Goal: Task Accomplishment & Management: Manage account settings

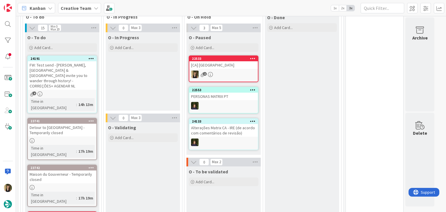
click at [158, 72] on div "O - In Progress Add Card..." at bounding box center [143, 71] width 74 height 78
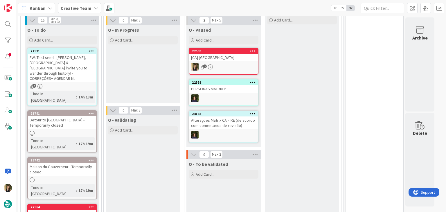
scroll to position [174, 0]
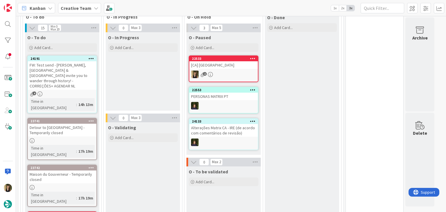
click at [152, 81] on div "O - In Progress Add Card..." at bounding box center [143, 71] width 74 height 78
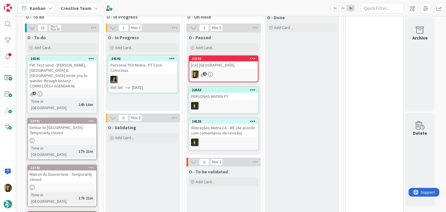
drag, startPoint x: 280, startPoint y: 123, endPoint x: 268, endPoint y: 102, distance: 24.9
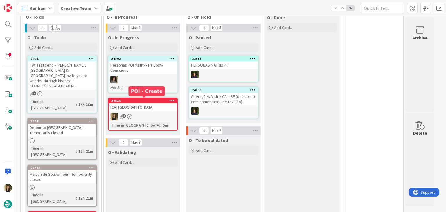
click at [155, 108] on div "[CA] [GEOGRAPHIC_DATA]" at bounding box center [143, 107] width 68 height 8
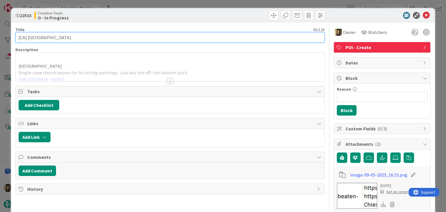
click at [78, 39] on input "[CA] [GEOGRAPHIC_DATA]" at bounding box center [169, 37] width 309 height 10
drag, startPoint x: 78, startPoint y: 39, endPoint x: 127, endPoint y: 17, distance: 53.4
click at [28, 37] on input "[CA] [GEOGRAPHIC_DATA]" at bounding box center [169, 37] width 309 height 10
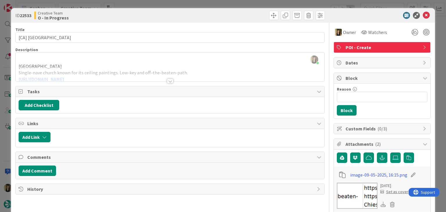
click at [190, 0] on div "ID 22533 Creative Team O - In Progress Title 40 / 128 [CA] [GEOGRAPHIC_DATA] De…" at bounding box center [223, 106] width 446 height 212
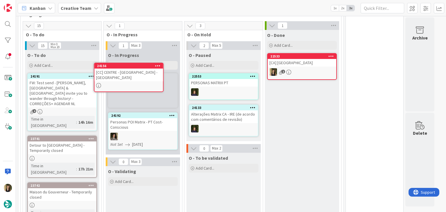
scroll to position [137, 0]
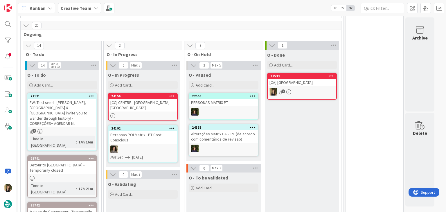
click at [164, 106] on div "[CC] CENTRE - [GEOGRAPHIC_DATA] - [GEOGRAPHIC_DATA]" at bounding box center [143, 105] width 68 height 13
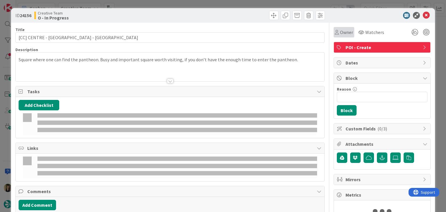
click at [344, 33] on span "Owner" at bounding box center [346, 32] width 13 height 7
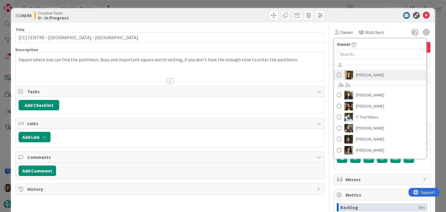
click at [356, 73] on span "[PERSON_NAME]" at bounding box center [370, 75] width 28 height 9
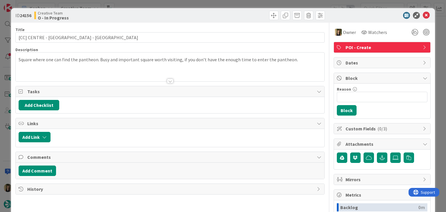
click at [169, 80] on div at bounding box center [170, 81] width 6 height 5
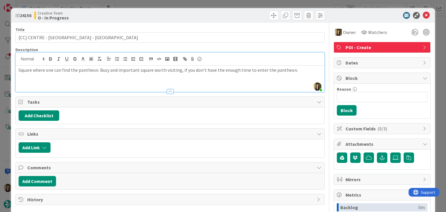
drag, startPoint x: 153, startPoint y: 20, endPoint x: 122, endPoint y: 25, distance: 31.7
click at [151, 20] on div "ID 24156 Creative Team O - In Progress" at bounding box center [222, 15] width 423 height 15
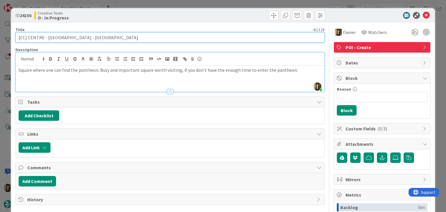
drag, startPoint x: 87, startPoint y: 37, endPoint x: 47, endPoint y: 37, distance: 40.0
click at [47, 37] on input "[CC] CENTRE - [GEOGRAPHIC_DATA] - [GEOGRAPHIC_DATA]" at bounding box center [169, 37] width 309 height 10
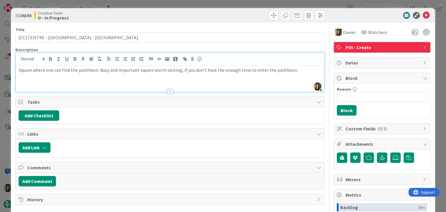
drag, startPoint x: 126, startPoint y: 15, endPoint x: 126, endPoint y: 11, distance: 4.6
click at [126, 15] on div "Creative Team O - In Progress" at bounding box center [101, 15] width 134 height 9
click at [126, 6] on div "ID 24156 Creative Team O - In Progress Title 41 / 128 [CC] CENTRE - [GEOGRAPHIC…" at bounding box center [223, 106] width 446 height 212
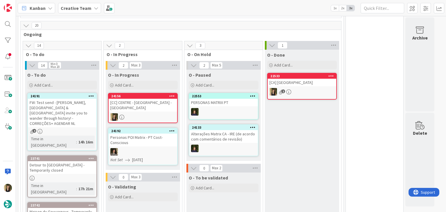
click at [154, 112] on div "24156 [CC] CENTRE - [GEOGRAPHIC_DATA] - [GEOGRAPHIC_DATA]" at bounding box center [143, 108] width 70 height 30
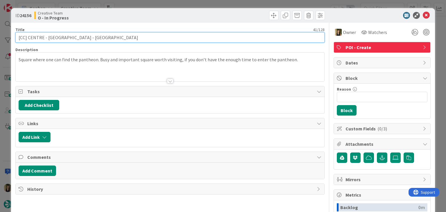
drag, startPoint x: 86, startPoint y: 36, endPoint x: 47, endPoint y: 38, distance: 39.3
click at [47, 38] on input "[CC] CENTRE - [GEOGRAPHIC_DATA] - [GEOGRAPHIC_DATA]" at bounding box center [169, 37] width 309 height 10
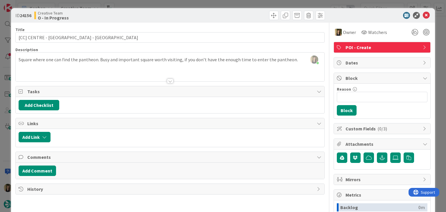
click at [141, 4] on div "ID 24156 Creative Team O - In Progress Title 41 / 128 [CC] CENTRE - [GEOGRAPHIC…" at bounding box center [223, 106] width 446 height 212
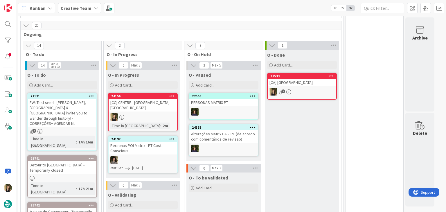
click at [151, 107] on div "[CC] CENTRE - [GEOGRAPHIC_DATA] - [GEOGRAPHIC_DATA]" at bounding box center [143, 105] width 68 height 13
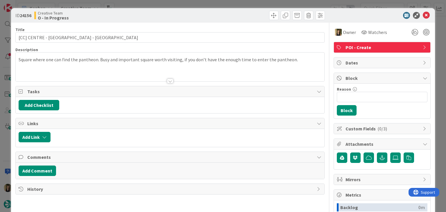
click at [249, 2] on div "ID 24156 Creative Team O - In Progress Title 41 / 128 [CC] CENTRE - [GEOGRAPHIC…" at bounding box center [223, 106] width 446 height 212
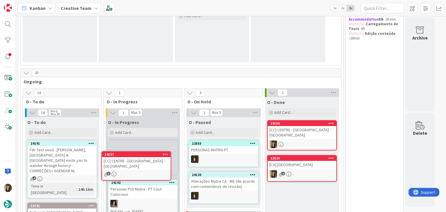
scroll to position [103, 0]
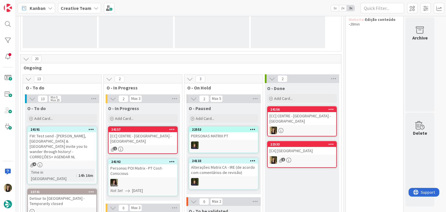
click at [161, 138] on div "[CC] CENTRE - [GEOGRAPHIC_DATA] - [GEOGRAPHIC_DATA]" at bounding box center [143, 138] width 68 height 13
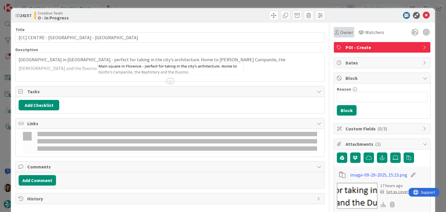
click at [335, 33] on div "Owner" at bounding box center [344, 32] width 18 height 7
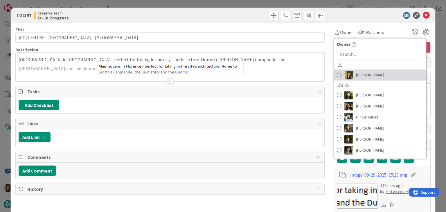
click at [356, 74] on span "[PERSON_NAME]" at bounding box center [370, 75] width 28 height 9
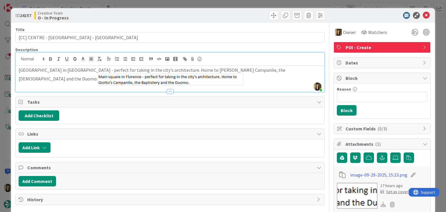
click at [206, 59] on div "[PERSON_NAME] just joined [GEOGRAPHIC_DATA] in [GEOGRAPHIC_DATA] - perfect for …" at bounding box center [170, 72] width 308 height 39
click at [200, 71] on p "[GEOGRAPHIC_DATA] in [GEOGRAPHIC_DATA] - perfect for taking in the city's archi…" at bounding box center [170, 76] width 302 height 19
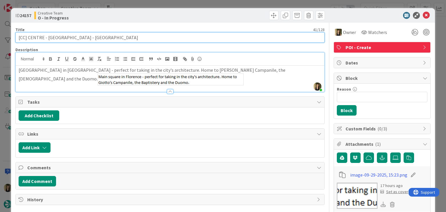
drag, startPoint x: 72, startPoint y: 36, endPoint x: 47, endPoint y: 36, distance: 24.7
click at [47, 36] on input "[CC] CENTRE - [GEOGRAPHIC_DATA] - [GEOGRAPHIC_DATA]" at bounding box center [169, 37] width 309 height 10
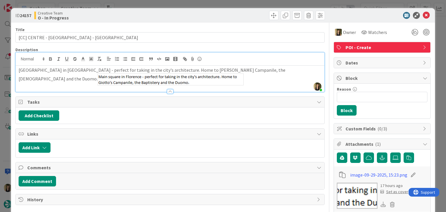
click at [188, 17] on div at bounding box center [247, 15] width 153 height 9
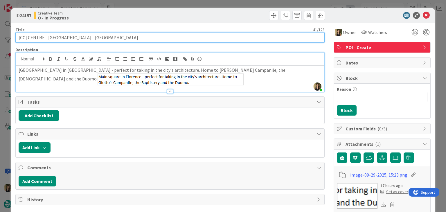
drag, startPoint x: 81, startPoint y: 37, endPoint x: 46, endPoint y: 34, distance: 34.7
click at [46, 34] on input "[CC] CENTRE - [GEOGRAPHIC_DATA] - [GEOGRAPHIC_DATA]" at bounding box center [169, 37] width 309 height 10
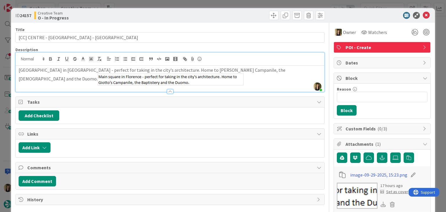
click at [182, 68] on p "[GEOGRAPHIC_DATA] in [GEOGRAPHIC_DATA] - perfect for taking in the city's archi…" at bounding box center [170, 76] width 302 height 19
click at [203, 6] on div "ID 24157 Creative Team O - In Progress Title 41 / 128 [CC] CENTRE - [GEOGRAPHIC…" at bounding box center [223, 106] width 446 height 212
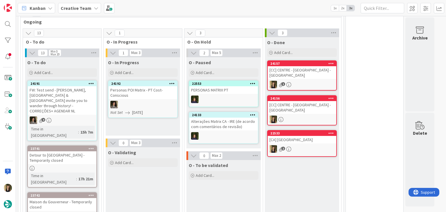
scroll to position [161, 0]
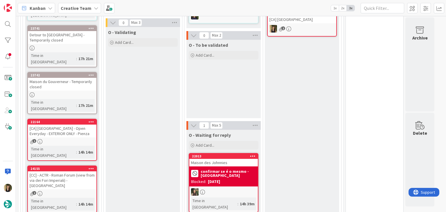
scroll to position [190, 0]
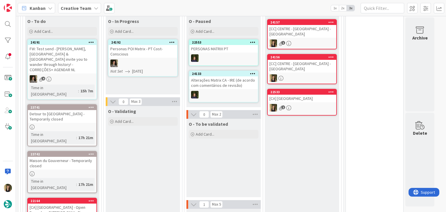
click at [81, 124] on div at bounding box center [62, 126] width 68 height 5
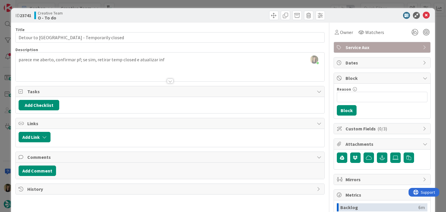
click at [172, 3] on div "ID 23741 Creative Team O - To do Title 47 / 128 Detour to [GEOGRAPHIC_DATA] - T…" at bounding box center [223, 106] width 446 height 212
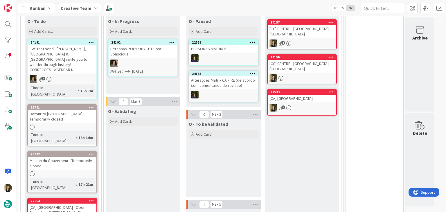
click at [88, 171] on div at bounding box center [62, 173] width 68 height 5
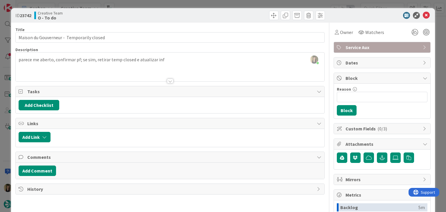
click at [150, 4] on div "ID 23742 Creative Team O - To do Title 42 / 128 Maison du Gouverneur - Temporar…" at bounding box center [223, 106] width 446 height 212
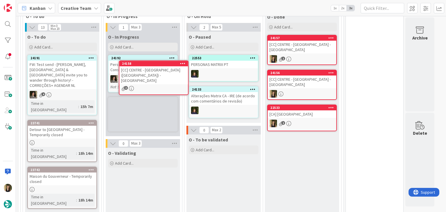
scroll to position [168, 0]
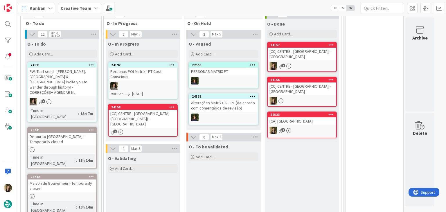
click at [167, 118] on div "[CC] CENTRE - [GEOGRAPHIC_DATA] ([GEOGRAPHIC_DATA]) - [GEOGRAPHIC_DATA]" at bounding box center [143, 119] width 68 height 18
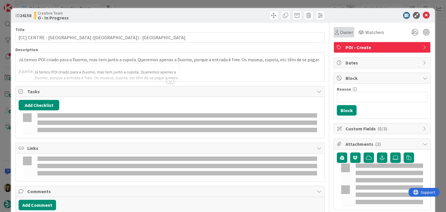
drag, startPoint x: 343, startPoint y: 32, endPoint x: 345, endPoint y: 37, distance: 5.1
click at [342, 32] on span "Owner" at bounding box center [346, 32] width 13 height 7
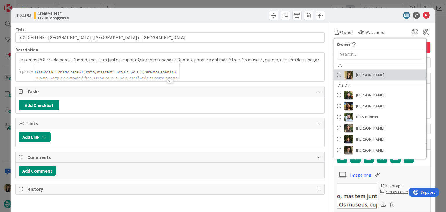
drag, startPoint x: 371, startPoint y: 73, endPoint x: 300, endPoint y: 73, distance: 71.7
click at [371, 74] on link "[PERSON_NAME]" at bounding box center [380, 74] width 92 height 11
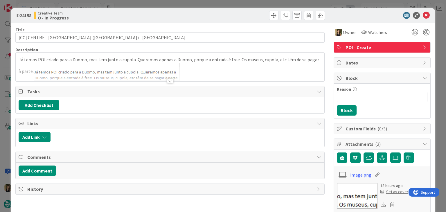
click at [167, 82] on div at bounding box center [170, 81] width 6 height 5
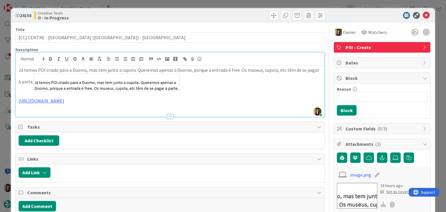
click at [253, 3] on div "ID 24158 Creative Team O - In Progress Title 54 / 128 [CC] CENTRE - [GEOGRAPHIC…" at bounding box center [223, 106] width 446 height 212
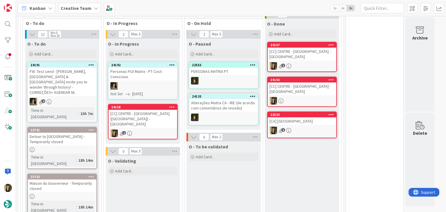
click at [163, 121] on div "[CC] CENTRE - [GEOGRAPHIC_DATA] ([GEOGRAPHIC_DATA]) - [GEOGRAPHIC_DATA]" at bounding box center [143, 119] width 68 height 18
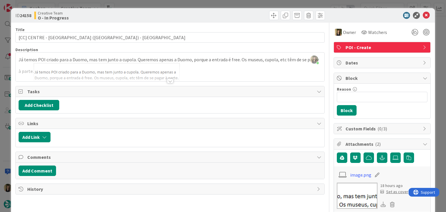
click at [167, 79] on div at bounding box center [170, 81] width 6 height 5
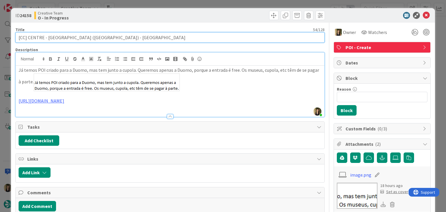
drag, startPoint x: 105, startPoint y: 36, endPoint x: 68, endPoint y: 36, distance: 37.4
click at [68, 36] on input "[CC] CENTRE - [GEOGRAPHIC_DATA] ([GEOGRAPHIC_DATA]) - [GEOGRAPHIC_DATA]" at bounding box center [169, 37] width 309 height 10
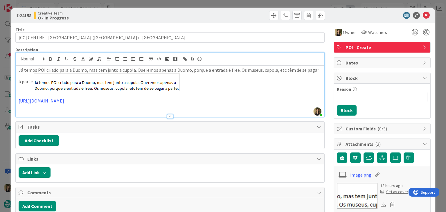
drag, startPoint x: 177, startPoint y: 15, endPoint x: 177, endPoint y: 10, distance: 4.9
click at [177, 13] on div at bounding box center [247, 15] width 153 height 9
click at [178, 5] on div "ID 24158 Creative Team O - In Progress Title 54 / 128 [CC] CENTRE - [GEOGRAPHIC…" at bounding box center [223, 106] width 446 height 212
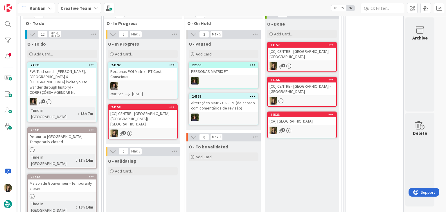
click at [314, 57] on div "[CC] CENTRE - [GEOGRAPHIC_DATA] - [GEOGRAPHIC_DATA]" at bounding box center [301, 54] width 68 height 13
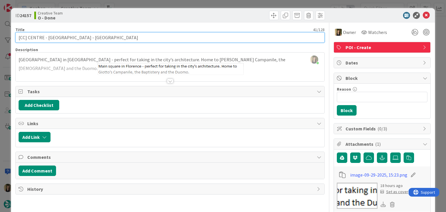
drag, startPoint x: 27, startPoint y: 37, endPoint x: 15, endPoint y: 37, distance: 11.9
click at [14, 37] on div "ID 24157 Creative Team O - Done Title 41 / 128 [CC] CENTRE - [GEOGRAPHIC_DATA] …" at bounding box center [222, 202] width 423 height 389
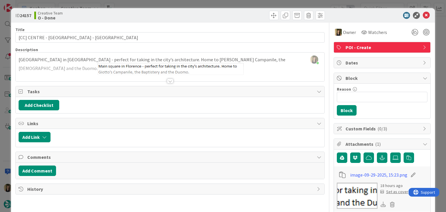
click at [163, 14] on div "Creative Team O - Done" at bounding box center [101, 15] width 134 height 9
click at [162, 7] on div "ID 24157 Creative Team O - Done Title 41 / 128 [CC] CENTRE - [GEOGRAPHIC_DATA] …" at bounding box center [223, 106] width 446 height 212
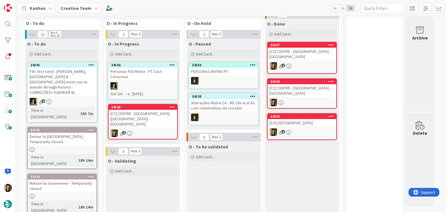
click at [313, 89] on div "[CC] CENTRE - [GEOGRAPHIC_DATA] - [GEOGRAPHIC_DATA]" at bounding box center [301, 90] width 68 height 13
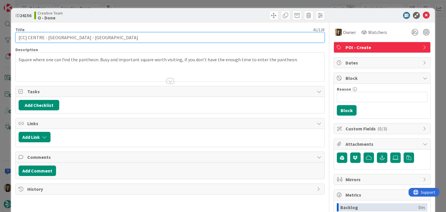
drag, startPoint x: 86, startPoint y: 37, endPoint x: 66, endPoint y: 37, distance: 20.0
click at [26, 37] on input "[CC] CENTRE - [GEOGRAPHIC_DATA] - [GEOGRAPHIC_DATA]" at bounding box center [169, 37] width 309 height 10
click at [47, 37] on input "[CC] CENTRE - [GEOGRAPHIC_DATA] - [GEOGRAPHIC_DATA]" at bounding box center [169, 37] width 309 height 10
drag, startPoint x: 43, startPoint y: 37, endPoint x: 18, endPoint y: 40, distance: 24.8
click at [18, 40] on input "[CC] CENTRE - [GEOGRAPHIC_DATA] - [GEOGRAPHIC_DATA]" at bounding box center [169, 37] width 309 height 10
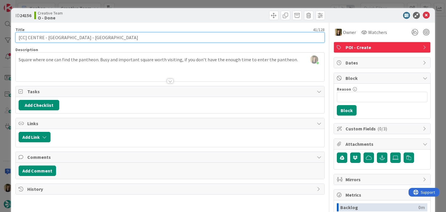
drag, startPoint x: 46, startPoint y: 38, endPoint x: 16, endPoint y: 37, distance: 29.9
click at [16, 38] on input "[CC] CENTRE - [GEOGRAPHIC_DATA] - [GEOGRAPHIC_DATA]" at bounding box center [169, 37] width 309 height 10
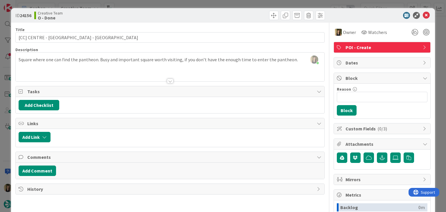
click at [204, 6] on div "ID 24156 Creative Team O - Done Title 41 / 128 [CC] CENTRE - [GEOGRAPHIC_DATA] …" at bounding box center [223, 106] width 446 height 212
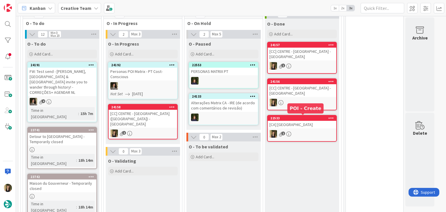
click at [316, 128] on div "[CA] [GEOGRAPHIC_DATA]" at bounding box center [301, 125] width 68 height 8
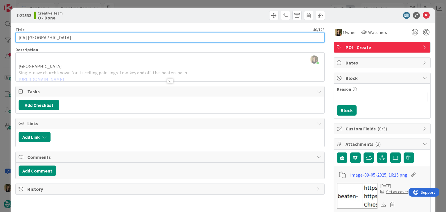
drag, startPoint x: 77, startPoint y: 37, endPoint x: 101, endPoint y: 27, distance: 26.0
click at [28, 36] on input "[CA] [GEOGRAPHIC_DATA]" at bounding box center [169, 37] width 309 height 10
drag, startPoint x: 26, startPoint y: 37, endPoint x: 6, endPoint y: 37, distance: 20.0
click at [6, 37] on div "ID 22533 Creative Team O - Done Title 40 / 128 [CA] [GEOGRAPHIC_DATA] Descripti…" at bounding box center [223, 106] width 446 height 212
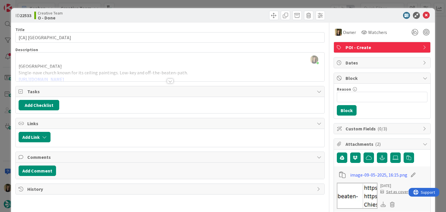
click at [116, 14] on div "Creative Team O - Done" at bounding box center [101, 15] width 134 height 9
click at [133, 6] on div "ID 22533 Creative Team O - Done Title 40 / 128 [CA] [GEOGRAPHIC_DATA] Descripti…" at bounding box center [223, 106] width 446 height 212
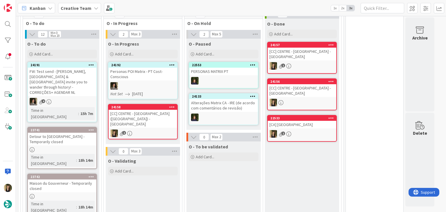
click at [167, 110] on div "[CC] CENTRE - [GEOGRAPHIC_DATA] ([GEOGRAPHIC_DATA]) - [GEOGRAPHIC_DATA]" at bounding box center [143, 119] width 68 height 18
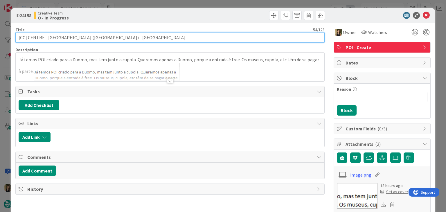
drag, startPoint x: 94, startPoint y: 35, endPoint x: 38, endPoint y: 36, distance: 55.4
click at [35, 36] on input "[CC] CENTRE - [GEOGRAPHIC_DATA] ([GEOGRAPHIC_DATA]) - [GEOGRAPHIC_DATA]" at bounding box center [169, 37] width 309 height 10
drag, startPoint x: 104, startPoint y: 37, endPoint x: 17, endPoint y: 37, distance: 87.3
click at [13, 37] on div "ID 24158 Creative Team O - In Progress Title 54 / 128 [CC] CENTRE - [GEOGRAPHIC…" at bounding box center [222, 202] width 423 height 389
click at [119, 37] on input "[CC] CENTRE - [GEOGRAPHIC_DATA] ([GEOGRAPHIC_DATA]) - [GEOGRAPHIC_DATA]" at bounding box center [169, 37] width 309 height 10
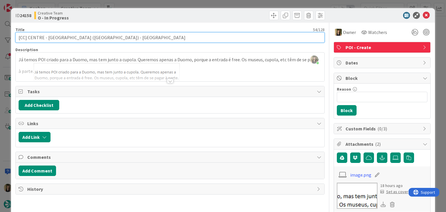
drag, startPoint x: 87, startPoint y: 37, endPoint x: 75, endPoint y: 30, distance: 13.0
click at [46, 36] on input "[CC] CENTRE - [GEOGRAPHIC_DATA] ([GEOGRAPHIC_DATA]) - [GEOGRAPHIC_DATA]" at bounding box center [169, 37] width 309 height 10
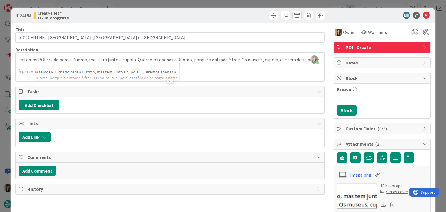
click at [176, 12] on div at bounding box center [247, 15] width 153 height 9
click at [176, 3] on div "ID 24158 Creative Team O - In Progress Title 54 / 128 [CC] CENTRE - [GEOGRAPHIC…" at bounding box center [223, 106] width 446 height 212
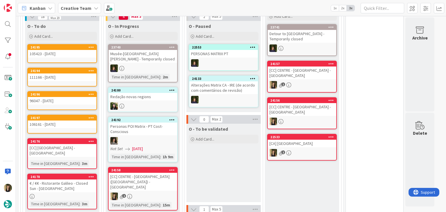
scroll to position [255, 0]
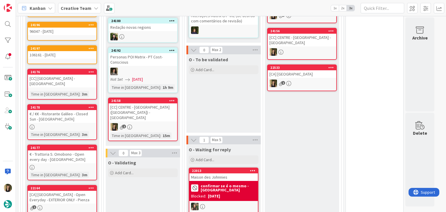
click at [163, 124] on div "24158 [CC] CENTRE - [GEOGRAPHIC_DATA] ([GEOGRAPHIC_DATA]) - FLORENCE 2 Time in …" at bounding box center [143, 119] width 70 height 44
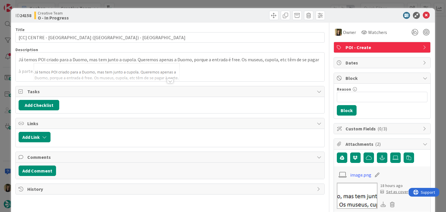
click at [238, 4] on div "ID 24158 Creative Team O - In Progress Title 54 / 128 [CC] CENTRE - [GEOGRAPHIC…" at bounding box center [223, 106] width 446 height 212
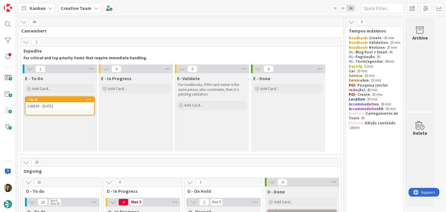
click at [68, 108] on div "108893 - [DATE]" at bounding box center [60, 106] width 68 height 8
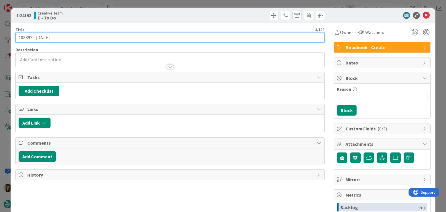
click at [26, 35] on input "108893 - [DATE]" at bounding box center [169, 37] width 309 height 10
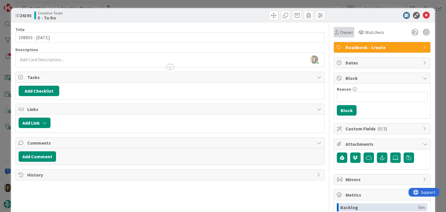
click at [340, 30] on span "Owner" at bounding box center [346, 32] width 13 height 7
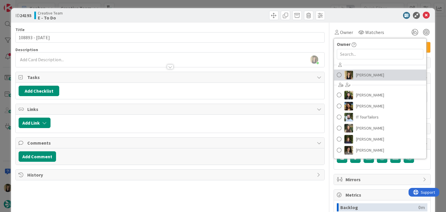
click at [361, 72] on span "[PERSON_NAME]" at bounding box center [370, 75] width 28 height 9
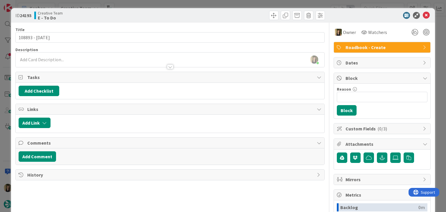
drag, startPoint x: 210, startPoint y: 13, endPoint x: 207, endPoint y: 7, distance: 7.4
click at [209, 14] on div at bounding box center [247, 15] width 153 height 9
click at [207, 4] on div "ID 24193 Creative Team E - To Do Title 14 / 128 108893 - [DATE] Description [PE…" at bounding box center [223, 106] width 446 height 212
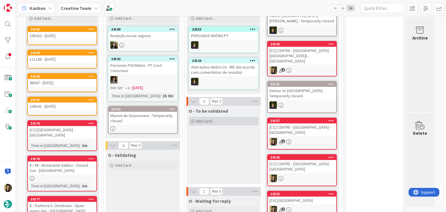
scroll to position [197, 0]
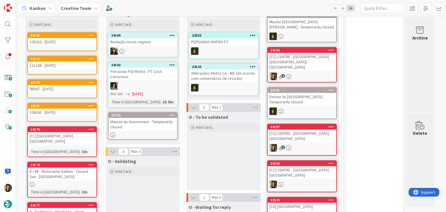
click at [300, 73] on div "2" at bounding box center [301, 77] width 68 height 8
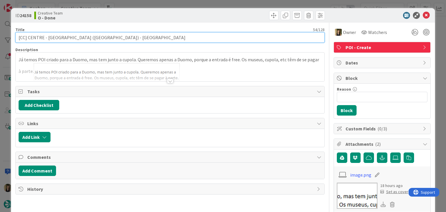
drag, startPoint x: 104, startPoint y: 37, endPoint x: 77, endPoint y: 37, distance: 26.7
click at [80, 37] on input "[CC] CENTRE - [GEOGRAPHIC_DATA] ([GEOGRAPHIC_DATA]) - [GEOGRAPHIC_DATA]" at bounding box center [169, 37] width 309 height 10
click at [77, 37] on input "[CC] CENTRE - [GEOGRAPHIC_DATA] ([GEOGRAPHIC_DATA]) - [GEOGRAPHIC_DATA]" at bounding box center [169, 37] width 309 height 10
drag, startPoint x: 87, startPoint y: 37, endPoint x: 47, endPoint y: 37, distance: 40.0
click at [47, 37] on input "[CC] CENTRE - [GEOGRAPHIC_DATA] ([GEOGRAPHIC_DATA]) - [GEOGRAPHIC_DATA]" at bounding box center [169, 37] width 309 height 10
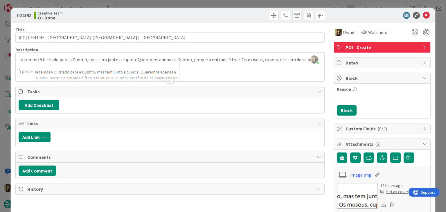
click at [125, 17] on div "Creative Team O - Done" at bounding box center [101, 15] width 134 height 9
click at [129, 4] on div "ID 24158 Creative Team O - Done Title 54 / 128 [CC] CENTRE - [GEOGRAPHIC_DATA] …" at bounding box center [223, 106] width 446 height 212
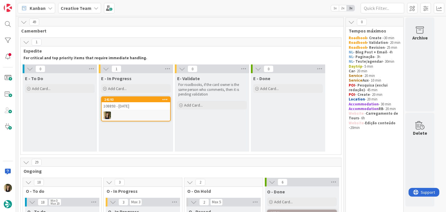
click at [144, 104] on div "108893 - [DATE]" at bounding box center [136, 106] width 68 height 8
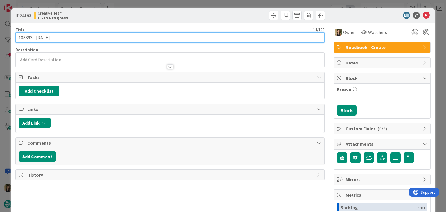
click at [22, 37] on input "108893 - [DATE]" at bounding box center [169, 37] width 309 height 10
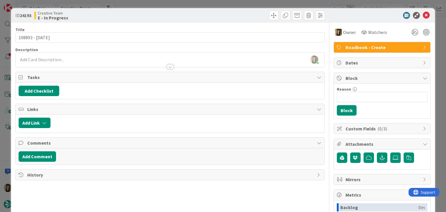
click at [116, 13] on div "Creative Team E - In Progress" at bounding box center [101, 15] width 134 height 9
click at [120, 5] on div "ID 24193 Creative Team E - In Progress Title 14 / 128 108893 - [DATE] Descripti…" at bounding box center [223, 106] width 446 height 212
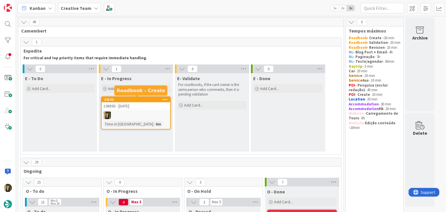
click at [141, 105] on div "108893 - [DATE]" at bounding box center [136, 106] width 68 height 8
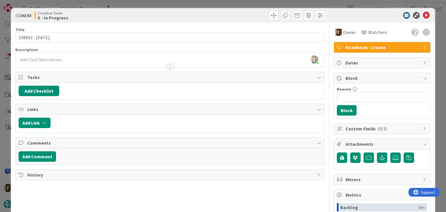
click at [65, 63] on div at bounding box center [170, 64] width 308 height 6
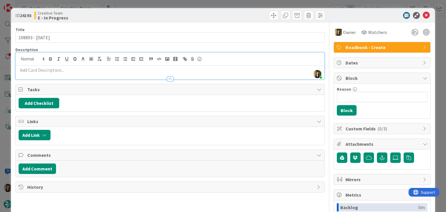
click at [72, 71] on p at bounding box center [170, 70] width 302 height 7
paste div
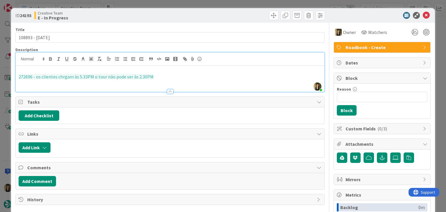
drag, startPoint x: 63, startPoint y: 77, endPoint x: 67, endPoint y: 73, distance: 6.4
click at [63, 77] on span "272696 - os clientes chrgam às 5.33PM o tour não pode ser às 2.30PM" at bounding box center [86, 77] width 135 height 6
click at [93, 75] on span "272696 - os clientes chegam às 5.33PM o tour não pode ser às 2.30PM" at bounding box center [86, 77] width 135 height 6
click at [175, 77] on p "272696 - os clientes chegam às 5.33PM, o tour não pode ser às 2.30PM" at bounding box center [170, 76] width 302 height 7
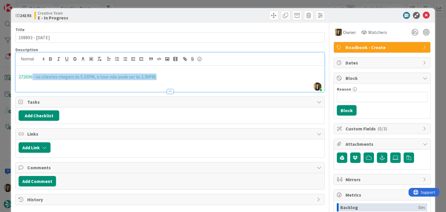
drag, startPoint x: 125, startPoint y: 76, endPoint x: 58, endPoint y: 69, distance: 67.4
click at [32, 73] on p "272696 - os clientes chegam às 5.33PM, o tour não pode ser às 2.30PM;" at bounding box center [170, 76] width 302 height 7
click at [100, 61] on icon "button" at bounding box center [99, 58] width 5 height 5
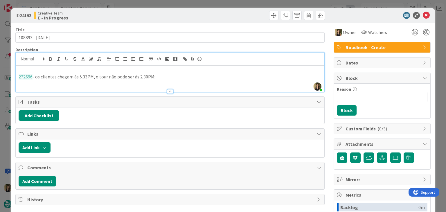
click at [112, 20] on div "ID 24193 Creative Team E - In Progress" at bounding box center [222, 15] width 423 height 15
click at [158, 76] on p "272696 - os clientes chegam às 5.33PM, o tour não pode ser às 2.30PM;" at bounding box center [170, 76] width 302 height 7
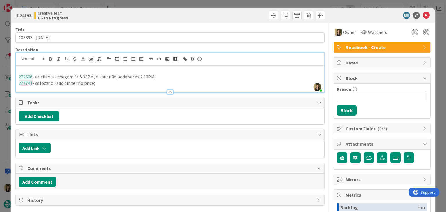
click at [164, 0] on div "ID 24193 Creative Team E - In Progress Title 14 / 128 108893 - [DATE] Descripti…" at bounding box center [223, 106] width 446 height 212
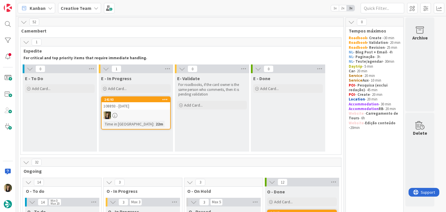
click at [154, 105] on div "108893 - [DATE]" at bounding box center [136, 106] width 68 height 8
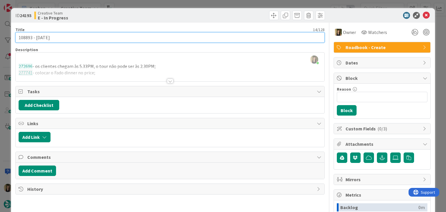
drag, startPoint x: 59, startPoint y: 34, endPoint x: 12, endPoint y: 37, distance: 46.2
click at [12, 37] on div "ID 24193 Creative Team E - In Progress Title 14 / 128 108893 - [DATE] Descripti…" at bounding box center [222, 155] width 423 height 295
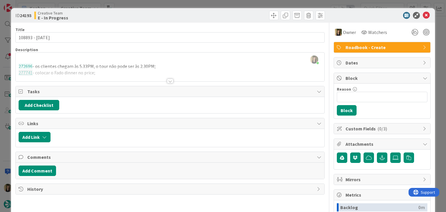
drag, startPoint x: 182, startPoint y: 14, endPoint x: 180, endPoint y: 10, distance: 5.2
click at [182, 14] on div at bounding box center [247, 15] width 153 height 9
click at [178, 3] on div "ID 24193 Creative Team E - In Progress Title 14 / 128 108893 - [DATE] Descripti…" at bounding box center [223, 106] width 446 height 212
click at [158, 6] on div "ID 24193 Creative Team E - In Progress Title 14 / 128 108893 - [DATE] Descripti…" at bounding box center [223, 106] width 446 height 212
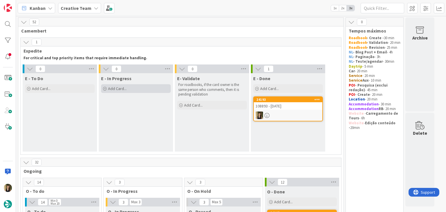
click at [129, 90] on div "Add Card..." at bounding box center [136, 88] width 70 height 9
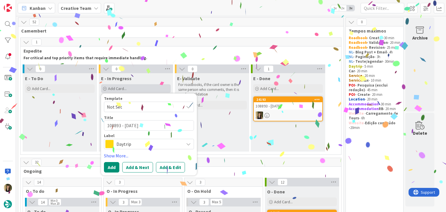
type textarea "x"
type textarea "108893 - [DATE]"
type textarea "x"
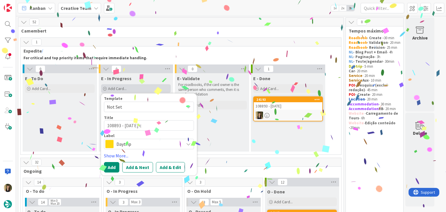
type textarea "108893 - [DATE] co"
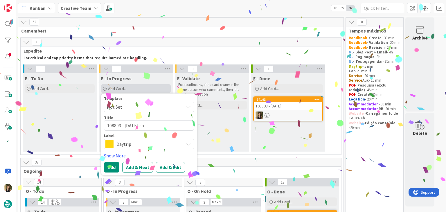
type textarea "x"
type textarea "108893 - [DATE] con"
type textarea "x"
type textarea "108893 - [DATE] cont"
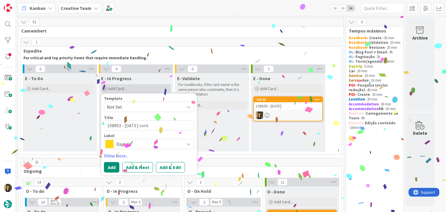
type textarea "x"
type textarea "108893 - [DATE] conti"
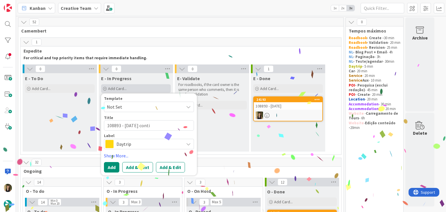
type textarea "x"
type textarea "108893 - [DATE] contin"
type textarea "x"
type textarea "108893 - [DATE] continu"
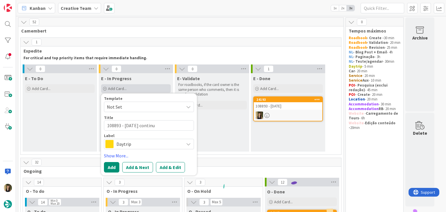
type textarea "x"
type textarea "108893 - [DATE] continua"
type textarea "x"
type textarea "108893 - [DATE] continuaç"
type textarea "x"
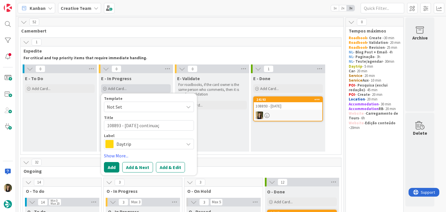
type textarea "108893 - [DATE] continuaçã"
type textarea "x"
type textarea "108893 - [DATE] continuação"
click at [156, 149] on div "Template Not Set Title 26 / 128 108893 - [DATE] continuação Label Daytrip Show …" at bounding box center [149, 134] width 90 height 76
click at [168, 144] on span "Daytrip" at bounding box center [148, 144] width 64 height 8
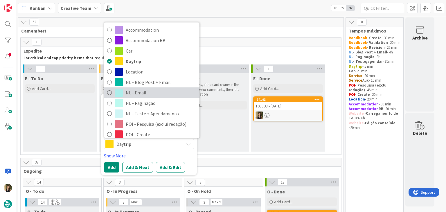
scroll to position [58, 0]
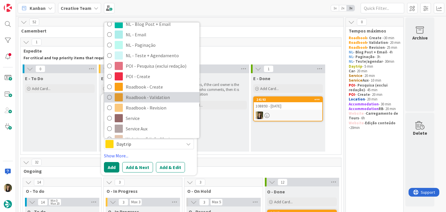
click at [166, 97] on span "Roadbook - Validation" at bounding box center [161, 97] width 71 height 9
type textarea "x"
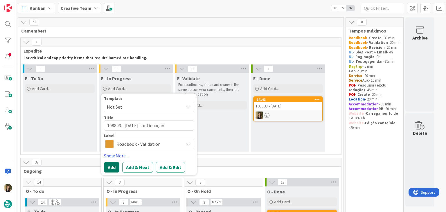
click at [113, 165] on button "Add" at bounding box center [111, 167] width 15 height 10
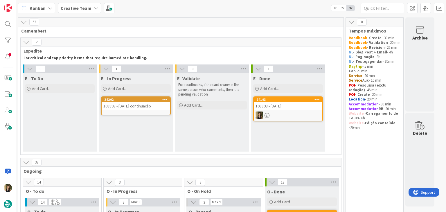
click at [129, 105] on div "108893 - [DATE] continuação" at bounding box center [136, 106] width 68 height 8
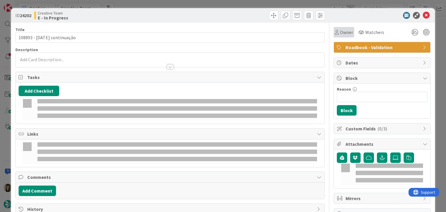
click at [338, 36] on div "Owner" at bounding box center [343, 32] width 21 height 10
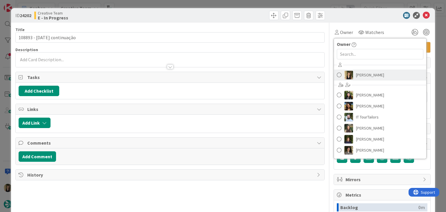
drag, startPoint x: 368, startPoint y: 72, endPoint x: 277, endPoint y: 59, distance: 92.0
click at [367, 73] on span "[PERSON_NAME]" at bounding box center [370, 75] width 28 height 9
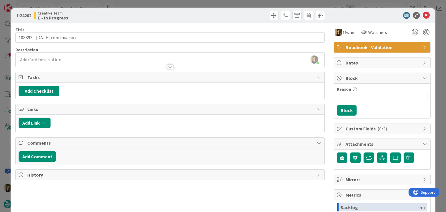
click at [131, 22] on div "ID 24202 Creative Team E - In Progress" at bounding box center [222, 15] width 423 height 15
click at [135, 4] on div "ID 24202 Creative Team E - In Progress Title 26 / 128 108893 - [DATE] continuaç…" at bounding box center [223, 106] width 446 height 212
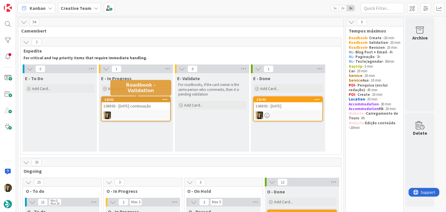
click at [134, 109] on div "108893 - [DATE] continuação" at bounding box center [136, 106] width 68 height 8
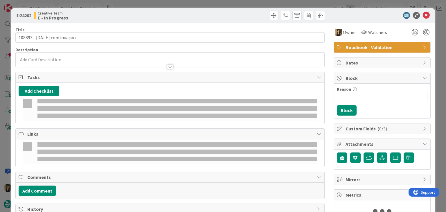
click at [100, 60] on p at bounding box center [170, 59] width 302 height 7
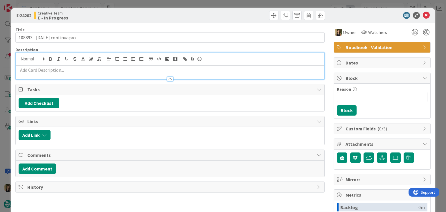
click at [86, 74] on div at bounding box center [170, 76] width 308 height 6
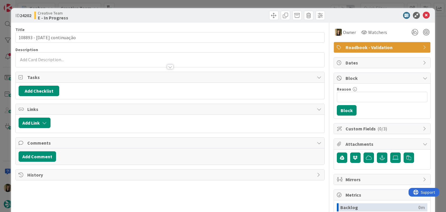
click at [86, 66] on div at bounding box center [170, 64] width 308 height 6
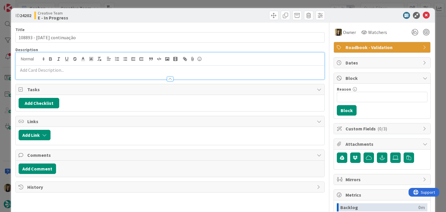
click at [80, 69] on p at bounding box center [170, 70] width 302 height 7
click at [80, 71] on p at bounding box center [170, 70] width 302 height 7
click at [73, 70] on p at bounding box center [170, 70] width 302 height 7
paste div
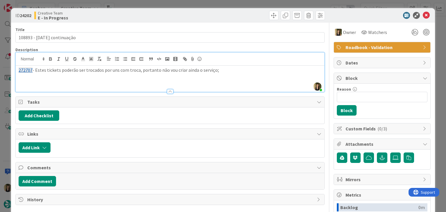
drag, startPoint x: 213, startPoint y: 70, endPoint x: 41, endPoint y: 50, distance: 173.0
click at [15, 69] on div "ID 24202 Creative Team E - In Progress Title 26 / 128 108893 - [DATE] continuaç…" at bounding box center [222, 155] width 423 height 295
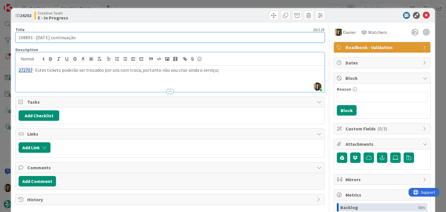
click at [85, 33] on input "108893 - [DATE] continuação" at bounding box center [169, 37] width 309 height 10
drag, startPoint x: 44, startPoint y: 39, endPoint x: 42, endPoint y: 36, distance: 3.3
click at [21, 41] on input "108893 - [DATE] continuação" at bounding box center [169, 37] width 309 height 10
drag, startPoint x: 31, startPoint y: 38, endPoint x: 11, endPoint y: 37, distance: 20.0
click at [12, 37] on div "ID 24202 Creative Team E - In Progress Title 26 / 128 108893 - [DATE] continuaç…" at bounding box center [222, 155] width 423 height 295
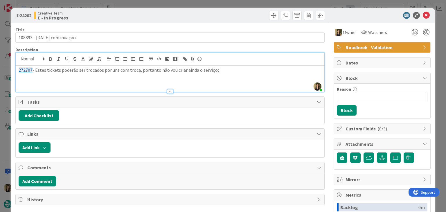
drag, startPoint x: 132, startPoint y: 10, endPoint x: 132, endPoint y: 5, distance: 4.9
click at [132, 10] on div "ID 24202 Creative Team E - In Progress" at bounding box center [222, 15] width 423 height 15
click at [132, 4] on div "ID 24202 Creative Team E - In Progress Title 26 / 128 108893 - [DATE] continuaç…" at bounding box center [223, 106] width 446 height 212
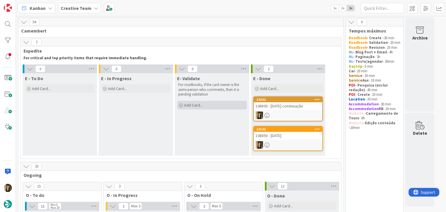
click at [198, 102] on div "Add Card..." at bounding box center [212, 105] width 70 height 9
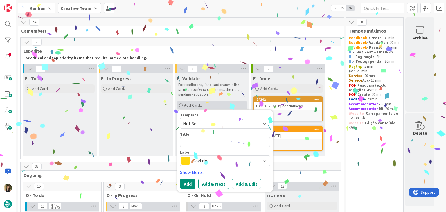
type textarea "x"
type textarea "108893 - [DATE]"
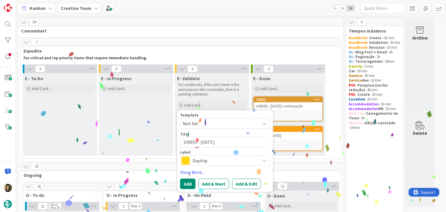
type textarea "x"
type textarea "108893 - [DATE]"
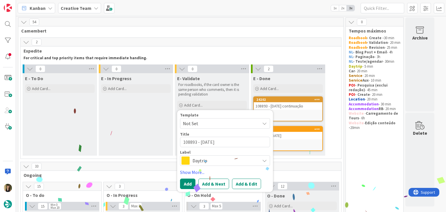
type textarea "x"
type textarea "108893 - [DATE] V"
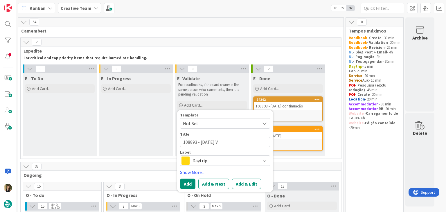
type textarea "x"
type textarea "108893 - [DATE] VA"
type textarea "x"
type textarea "108893 - [DATE] VAL"
type textarea "x"
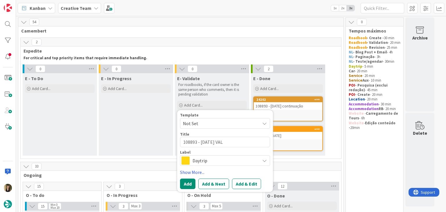
type textarea "108893 - [DATE] VALI"
type textarea "x"
type textarea "108893 - [DATE] VALID"
type textarea "x"
type textarea "108893 - [DATE] VALIDA"
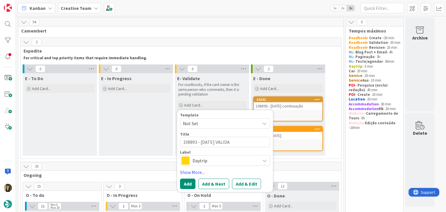
type textarea "x"
type textarea "108893 - [DATE] VALIDAT"
type textarea "x"
type textarea "108893 - [DATE] VALIDATI"
type textarea "x"
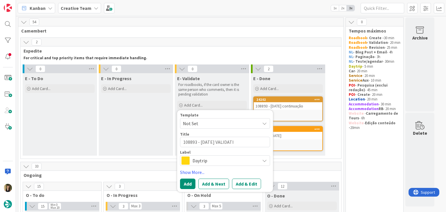
type textarea "108893 - [DATE] VALIDATIO"
type textarea "x"
type textarea "108893 - [DATE] VALIDATION"
click at [226, 160] on span "Daytrip" at bounding box center [224, 160] width 64 height 8
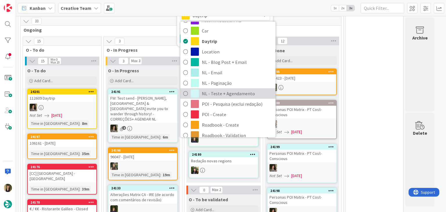
scroll to position [29, 0]
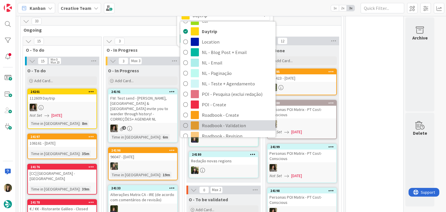
drag, startPoint x: 230, startPoint y: 123, endPoint x: 226, endPoint y: 122, distance: 4.1
click at [230, 123] on span "Roadbook - Validation" at bounding box center [237, 125] width 71 height 9
type textarea "x"
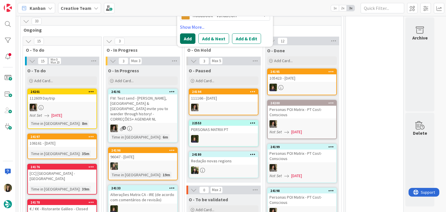
click at [190, 40] on button "Add" at bounding box center [187, 38] width 15 height 10
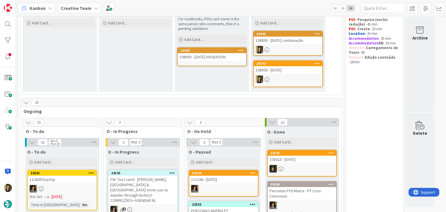
scroll to position [58, 0]
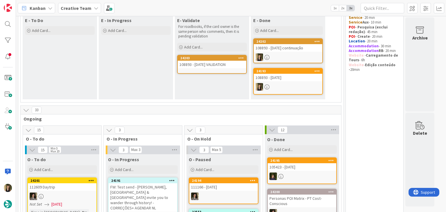
click at [291, 48] on div "108893 - [DATE] continuação" at bounding box center [288, 48] width 68 height 8
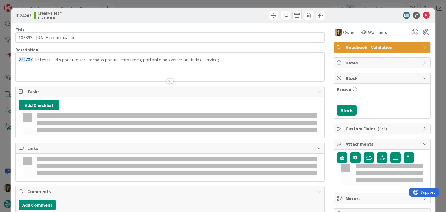
click at [135, 62] on div "272707 - Estes tickets poderão ser trocados por uns com troca, portanto não vou…" at bounding box center [170, 68] width 308 height 26
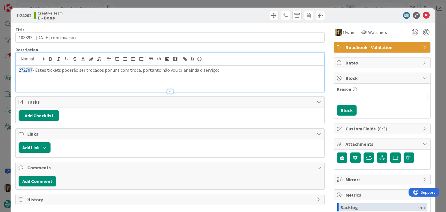
click at [225, 71] on p "272707 - Estes tickets poderão ser trocados por uns com troca, portanto não vou…" at bounding box center [170, 70] width 302 height 7
drag, startPoint x: 228, startPoint y: 72, endPoint x: 9, endPoint y: 70, distance: 218.8
click at [8, 71] on div "ID 24202 Creative Team E - Done Title 26 / 128 108893 - [DATE] continuação Desc…" at bounding box center [223, 106] width 446 height 212
copy p "272707 - Estes tickets poderão ser trocados por uns com troca, portanto não vou…"
click at [156, 11] on div "Creative Team E - Done" at bounding box center [101, 15] width 134 height 9
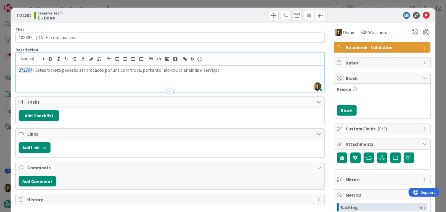
click at [157, 4] on div "ID 24202 Creative Team E - Done Title 26 / 128 108893 - [DATE] continuação Desc…" at bounding box center [223, 106] width 446 height 212
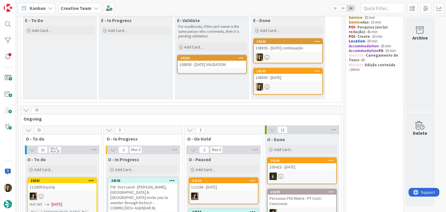
click at [209, 70] on div "24203 108893 - [DATE] VALIDATION" at bounding box center [212, 64] width 70 height 19
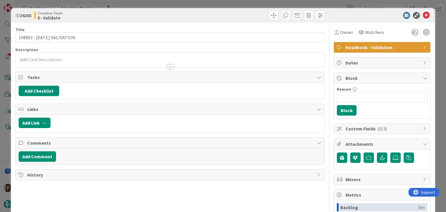
click at [84, 62] on div at bounding box center [170, 64] width 308 height 6
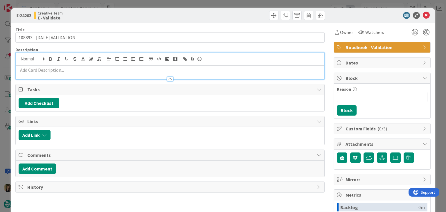
click at [85, 71] on p at bounding box center [170, 70] width 302 height 7
paste div
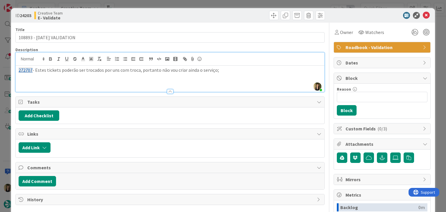
click at [17, 68] on div "272707 - Estes tickets poderão ser trocados por uns com troca, portanto não vou…" at bounding box center [170, 79] width 308 height 26
click at [170, 67] on p "NOTA P EDITORA: 272707 - Estes tickets poderão ser trocados por uns com troca, …" at bounding box center [170, 70] width 302 height 7
click at [251, 72] on p "NOTA P EDITORA: 272707 - Estes tickets poderão ser trocados por uns com transbo…" at bounding box center [170, 70] width 302 height 7
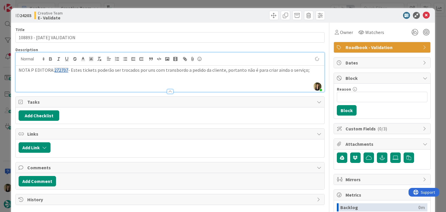
drag, startPoint x: 304, startPoint y: 69, endPoint x: 309, endPoint y: 67, distance: 5.3
click at [305, 69] on p "NOTA P EDITORA: 272707 - Estes tickets poderão ser trocados por uns com transbo…" at bounding box center [170, 70] width 302 height 7
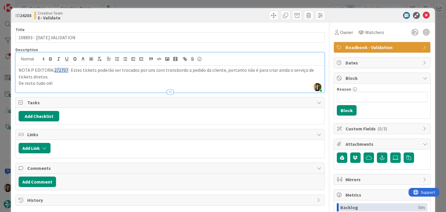
drag, startPoint x: 179, startPoint y: 14, endPoint x: 180, endPoint y: 2, distance: 11.7
click at [179, 13] on div at bounding box center [247, 15] width 153 height 9
click at [183, 2] on div "ID 24203 Creative Team E- Validate Title 25 / 128 108893 - [DATE] VALIDATION De…" at bounding box center [223, 106] width 446 height 212
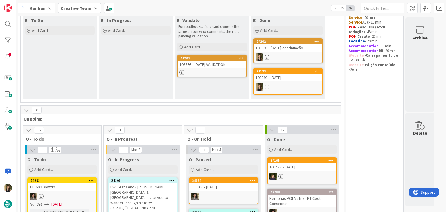
click at [131, 78] on div "E - In Progress Add Card... Template Not Set Title 0 / 128 Label Daytrip Accomm…" at bounding box center [136, 57] width 74 height 84
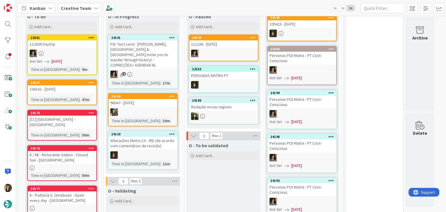
scroll to position [203, 0]
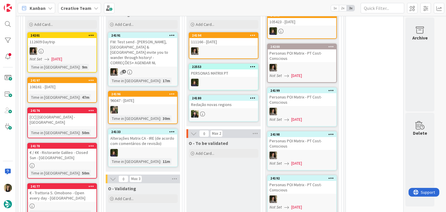
click at [75, 94] on div "Time in Column : 47m" at bounding box center [62, 97] width 65 height 6
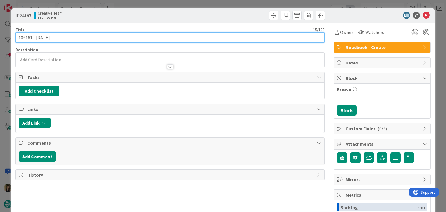
click at [24, 39] on input "106161 - [DATE]" at bounding box center [169, 37] width 309 height 10
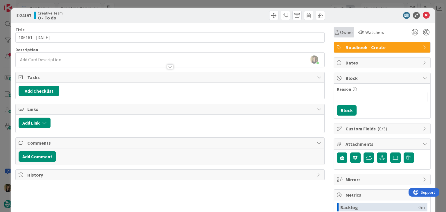
click at [335, 35] on div "Owner" at bounding box center [344, 32] width 18 height 7
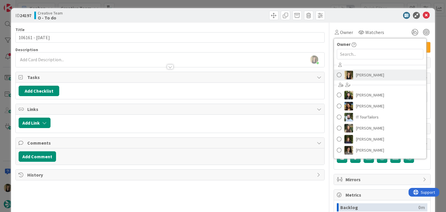
click at [368, 72] on span "[PERSON_NAME]" at bounding box center [370, 75] width 28 height 9
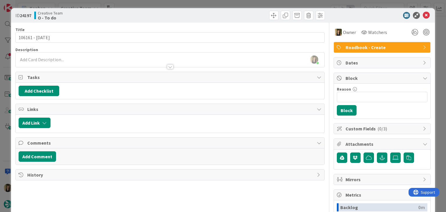
drag, startPoint x: 207, startPoint y: 16, endPoint x: 204, endPoint y: 7, distance: 9.6
click at [206, 15] on div at bounding box center [247, 15] width 153 height 9
click at [204, 3] on div "ID 24197 Creative Team O - To do Title 15 / 128 106161 - [DATE] Description [PE…" at bounding box center [223, 106] width 446 height 212
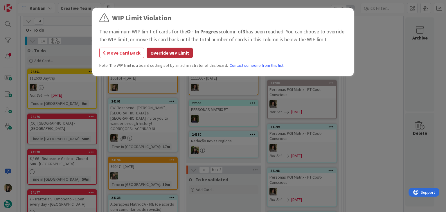
click at [177, 58] on div "WIP Limit Violation The maximum WIP limit of cards for the O - In Progress colu…" at bounding box center [222, 43] width 247 height 60
click at [177, 56] on button "Override WIP Limit" at bounding box center [170, 53] width 46 height 10
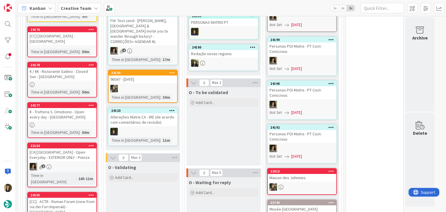
click at [223, 128] on div "O - To be validated Add Card..." at bounding box center [223, 126] width 74 height 78
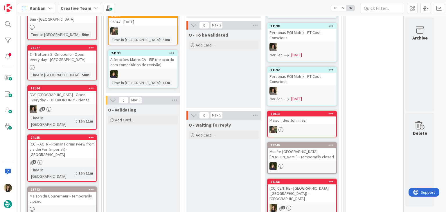
scroll to position [399, 0]
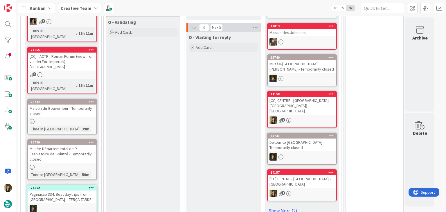
drag, startPoint x: 166, startPoint y: 133, endPoint x: 182, endPoint y: 127, distance: 17.1
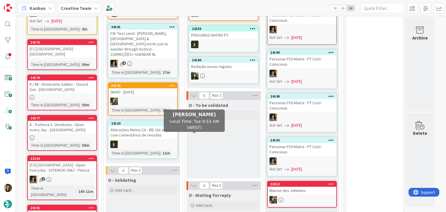
scroll to position [167, 0]
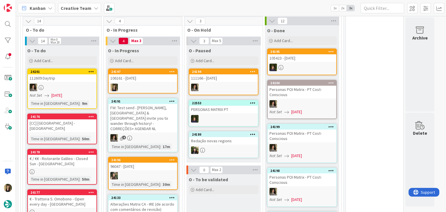
click at [144, 88] on div at bounding box center [143, 88] width 68 height 8
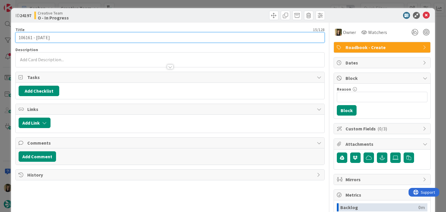
click at [24, 35] on input "106161 - [DATE]" at bounding box center [169, 37] width 309 height 10
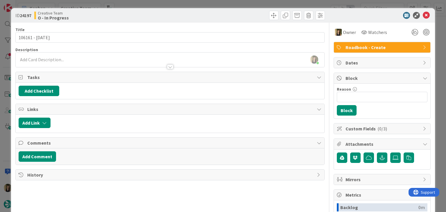
click at [110, 17] on div "Creative Team O - In Progress" at bounding box center [101, 15] width 134 height 9
click at [71, 62] on div at bounding box center [170, 64] width 308 height 6
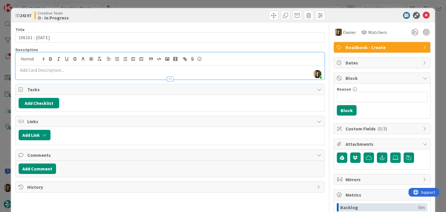
click at [77, 71] on p at bounding box center [170, 70] width 302 height 7
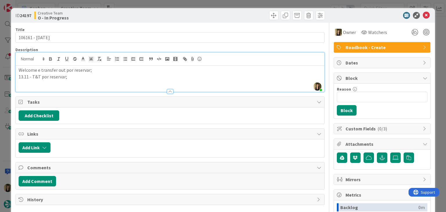
click at [30, 76] on p "13.11 - T&T por reservar;" at bounding box center [170, 76] width 302 height 7
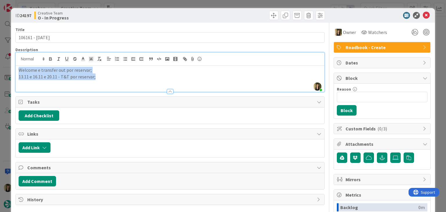
drag, startPoint x: 103, startPoint y: 78, endPoint x: -1, endPoint y: 70, distance: 104.8
click at [0, 70] on html "Kanban Creative Team 1x 2x 3x 56 Camembert 3 Expedite For critical and top prio…" at bounding box center [223, 106] width 446 height 212
copy div "Welcome e transfer out por reservar; 13.11 e 16.11 e 20.11 - T&T por reservar;"
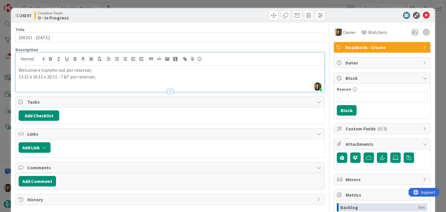
drag, startPoint x: 198, startPoint y: 21, endPoint x: 193, endPoint y: 10, distance: 12.2
click at [197, 19] on div "ID 24197 Creative Team O - In Progress" at bounding box center [222, 15] width 423 height 15
click at [191, 7] on div "ID 24197 Creative Team O - In Progress Title 15 / 128 106161 - [DATE] Descripti…" at bounding box center [223, 106] width 446 height 212
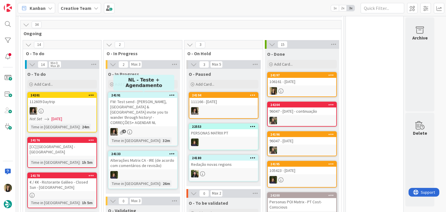
scroll to position [145, 0]
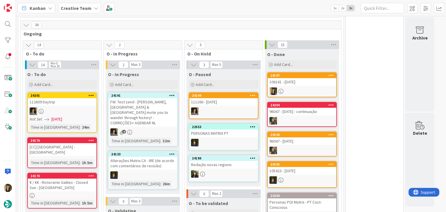
click at [316, 92] on div at bounding box center [301, 91] width 68 height 8
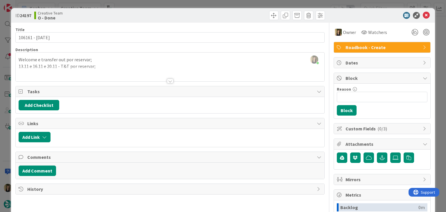
drag, startPoint x: 316, startPoint y: 3, endPoint x: 346, endPoint y: 9, distance: 30.8
click at [315, 3] on div "ID 24197 Creative Team O - Done Title 15 / 128 106161 - [DATE] Description [PER…" at bounding box center [223, 106] width 446 height 212
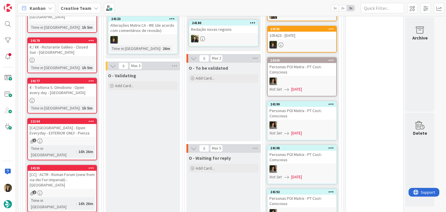
scroll to position [290, 0]
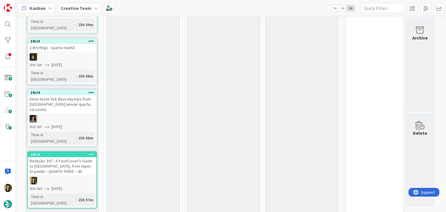
scroll to position [609, 0]
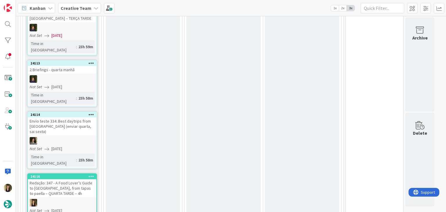
scroll to position [551, 0]
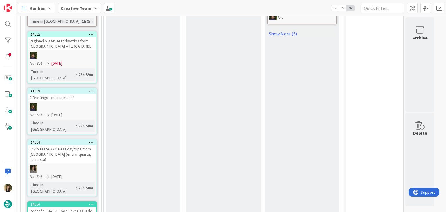
click at [75, 94] on div "2 Briefings - quarta manhã" at bounding box center [62, 98] width 68 height 8
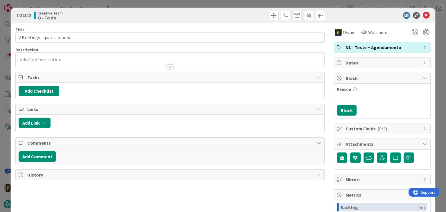
click at [160, 5] on div "ID 24113 Creative Team O - To do Title 26 / 128 2 Briefings - quarta manhã Desc…" at bounding box center [223, 106] width 446 height 212
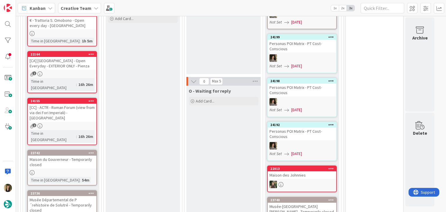
scroll to position [348, 0]
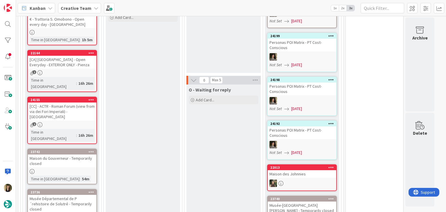
click at [94, 149] on div "23742 Maison du Gouverneur - Temporarily closed Time in [GEOGRAPHIC_DATA] : 54m" at bounding box center [62, 167] width 70 height 36
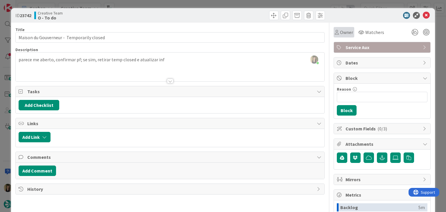
click at [342, 37] on div "Owner" at bounding box center [343, 32] width 21 height 10
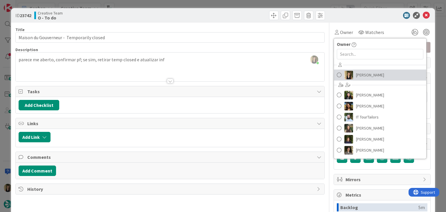
click at [397, 74] on link "[PERSON_NAME]" at bounding box center [380, 74] width 92 height 11
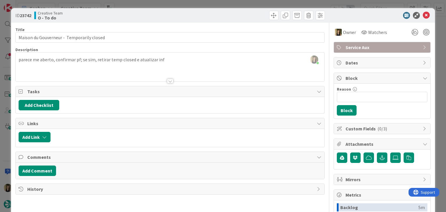
drag, startPoint x: 253, startPoint y: 21, endPoint x: 249, endPoint y: 15, distance: 8.1
click at [252, 21] on div "ID 23742 Creative Team O - To do" at bounding box center [222, 15] width 423 height 15
click at [247, 6] on div "ID 23742 Creative Team O - To do Title 42 / 128 Maison du Gouverneur - Temporar…" at bounding box center [223, 106] width 446 height 212
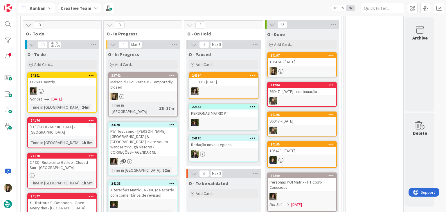
scroll to position [164, 0]
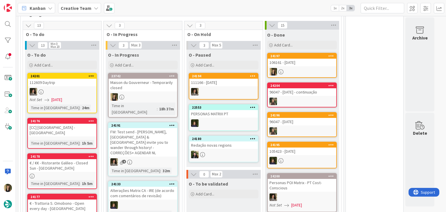
click at [156, 87] on div "Maison du Gouverneur - Temporarily closed" at bounding box center [143, 85] width 68 height 13
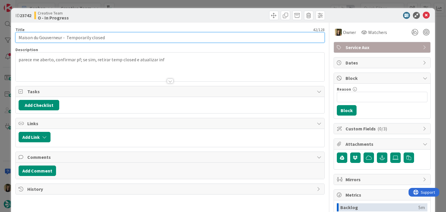
drag, startPoint x: 64, startPoint y: 37, endPoint x: 11, endPoint y: 40, distance: 53.2
click at [12, 40] on div "ID 23742 Creative Team O - In Progress Title 42 / 128 Maison du Gouverneur - Te…" at bounding box center [222, 155] width 423 height 295
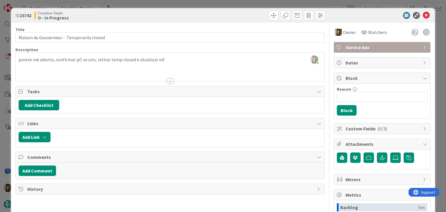
click at [135, 12] on div "Creative Team O - In Progress" at bounding box center [101, 15] width 134 height 9
click at [134, 5] on div "ID 23742 Creative Team O - In Progress Title 42 / 128 Maison du Gouverneur - Te…" at bounding box center [223, 106] width 446 height 212
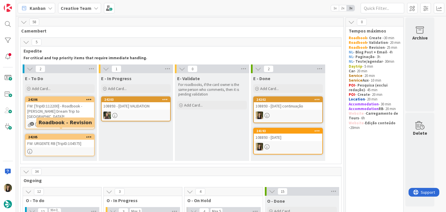
click at [81, 135] on div "24205" at bounding box center [61, 137] width 66 height 4
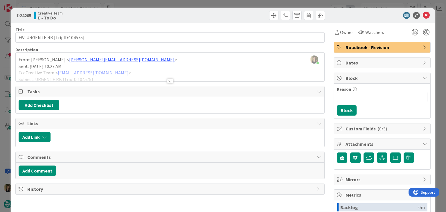
click at [162, 79] on div at bounding box center [170, 73] width 308 height 15
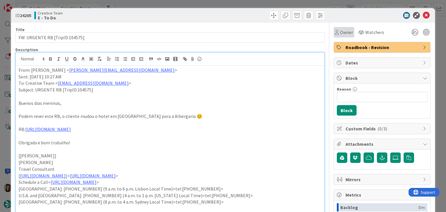
click at [340, 34] on span "Owner" at bounding box center [346, 32] width 13 height 7
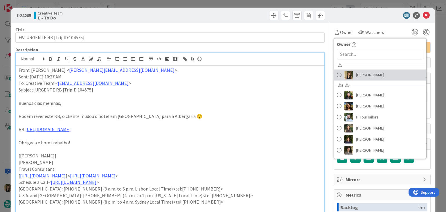
drag, startPoint x: 360, startPoint y: 73, endPoint x: 337, endPoint y: 58, distance: 27.8
click at [359, 73] on span "[PERSON_NAME]" at bounding box center [370, 75] width 28 height 9
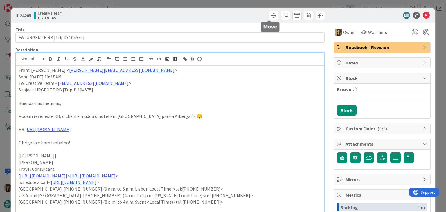
click at [252, 11] on div at bounding box center [247, 15] width 153 height 9
drag, startPoint x: 247, startPoint y: 5, endPoint x: 190, endPoint y: 22, distance: 59.4
click at [246, 5] on div "ID 24205 Creative Team E - To Do Title 30 / 128 FW: URGENTE RB [TripID:104575] …" at bounding box center [223, 106] width 446 height 212
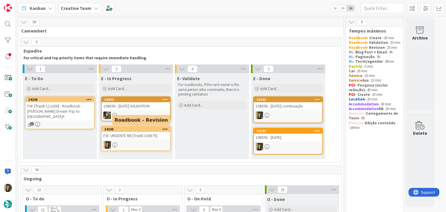
click at [135, 137] on div "FW: URGENTE RB [TripID:104575]" at bounding box center [136, 136] width 68 height 8
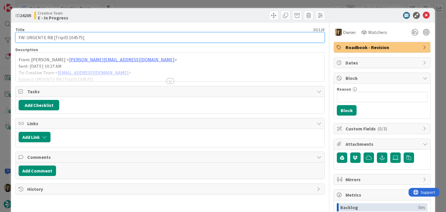
click at [71, 35] on input "FW: URGENTE RB [TripID:104575]" at bounding box center [169, 37] width 309 height 10
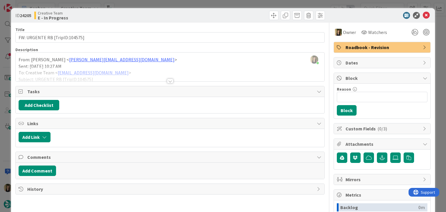
click at [150, 14] on div "Creative Team E - In Progress" at bounding box center [101, 15] width 134 height 9
click at [151, 4] on div "ID 24205 Creative Team E - In Progress Title 30 / 128 FW: URGENTE RB [TripID:10…" at bounding box center [223, 106] width 446 height 212
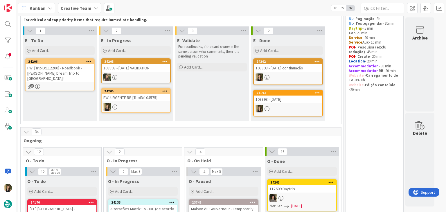
scroll to position [29, 0]
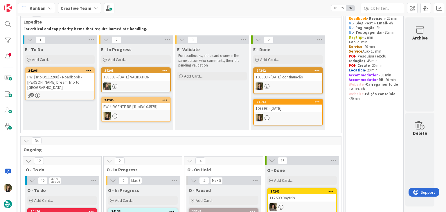
click at [196, 98] on div "E- Validate For roadbooks, if the card owner is the same person who comments, t…" at bounding box center [212, 87] width 74 height 86
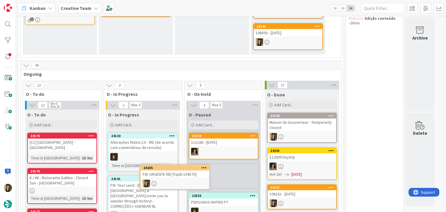
scroll to position [111, 0]
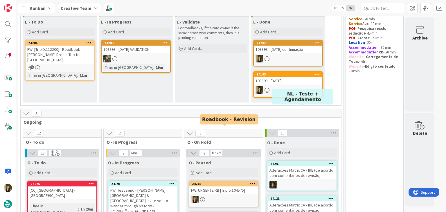
scroll to position [0, 0]
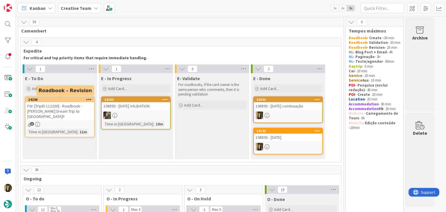
click at [76, 109] on div "FW: [TripID:112200] - Roadbook - [PERSON_NAME] Dream Trip to [GEOGRAPHIC_DATA]!!" at bounding box center [60, 111] width 68 height 18
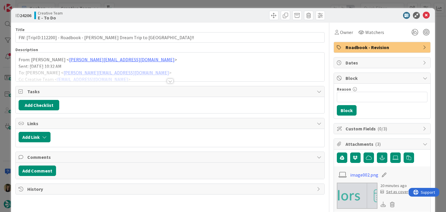
click at [169, 83] on div at bounding box center [170, 81] width 6 height 5
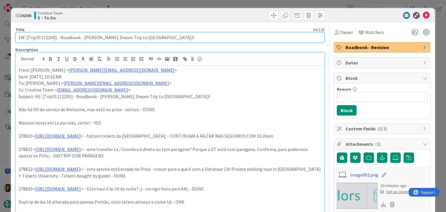
click at [51, 34] on input "FW: [TripID:112200] - Roadbook - [PERSON_NAME] Dream Trip to [GEOGRAPHIC_DATA]!!" at bounding box center [169, 37] width 309 height 10
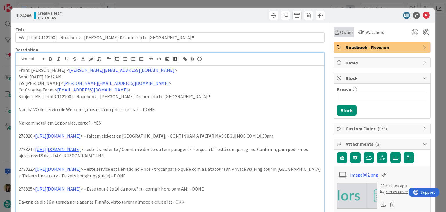
click at [343, 32] on span "Owner" at bounding box center [346, 32] width 13 height 7
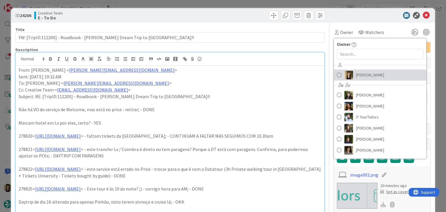
drag, startPoint x: 357, startPoint y: 71, endPoint x: 321, endPoint y: 52, distance: 41.4
click at [357, 72] on span "[PERSON_NAME]" at bounding box center [370, 75] width 28 height 9
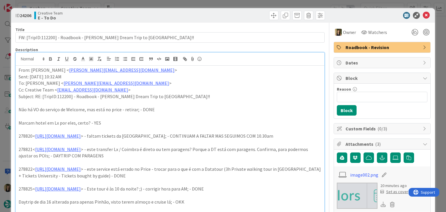
drag, startPoint x: 232, startPoint y: 3, endPoint x: 219, endPoint y: 8, distance: 13.6
click at [232, 3] on div "ID 24206 Creative Team E - To Do Title 64 / 128 FW: [TripID:112200] - Roadbook …" at bounding box center [223, 106] width 446 height 212
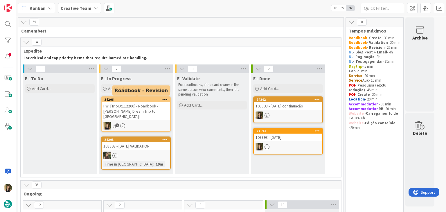
click at [151, 113] on div "FW: [TripID:112200] - Roadbook - [PERSON_NAME] Dream Trip to [GEOGRAPHIC_DATA]!!" at bounding box center [136, 111] width 68 height 18
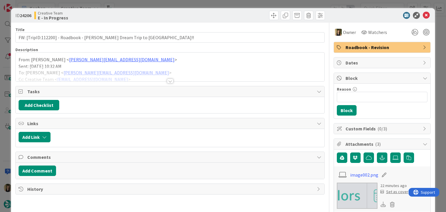
click at [169, 81] on div at bounding box center [170, 81] width 6 height 5
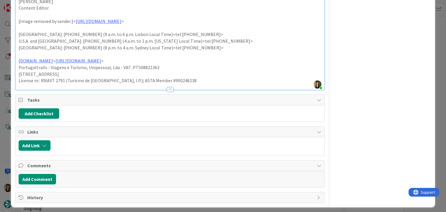
scroll to position [545, 0]
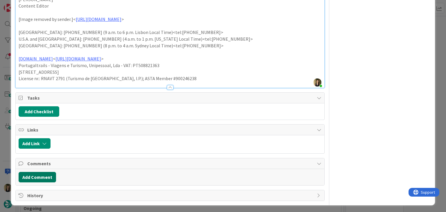
click at [40, 172] on button "Add Comment" at bounding box center [37, 177] width 37 height 10
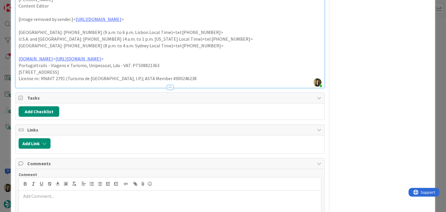
drag, startPoint x: 62, startPoint y: 191, endPoint x: 94, endPoint y: 178, distance: 34.8
click at [62, 192] on div at bounding box center [170, 201] width 302 height 23
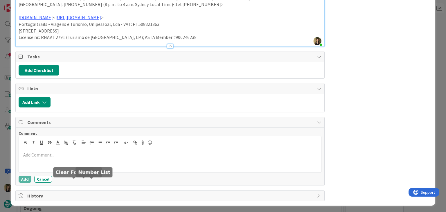
scroll to position [587, 0]
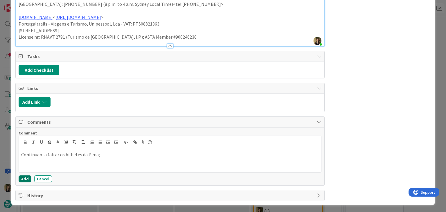
click at [24, 177] on button "Add" at bounding box center [25, 178] width 13 height 7
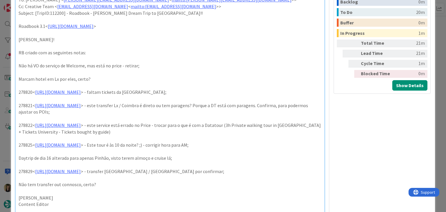
scroll to position [349, 0]
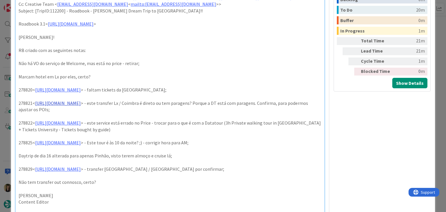
click at [81, 101] on link "[URL][DOMAIN_NAME]" at bounding box center [58, 103] width 46 height 6
click at [99, 113] on link "[URL][DOMAIN_NAME]" at bounding box center [79, 114] width 40 height 8
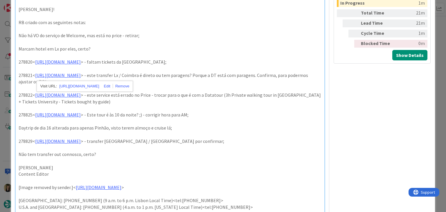
scroll to position [378, 0]
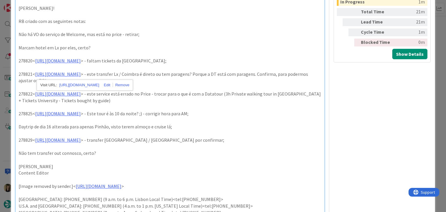
click at [190, 94] on p "278822< [URL][DOMAIN_NAME] > - este service está errado no Price - trocar para …" at bounding box center [170, 97] width 302 height 13
click at [81, 92] on link "[URL][DOMAIN_NAME]" at bounding box center [58, 94] width 46 height 6
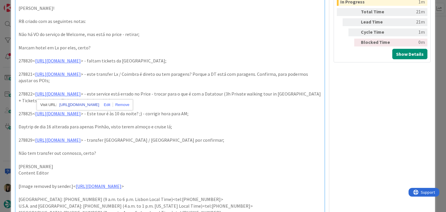
click at [96, 102] on link "[URL][DOMAIN_NAME]" at bounding box center [79, 105] width 40 height 8
click at [209, 92] on p "278822< [URL][DOMAIN_NAME] > - este service está errado no Price - trocar para …" at bounding box center [170, 97] width 302 height 13
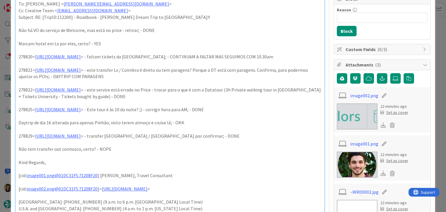
scroll to position [59, 0]
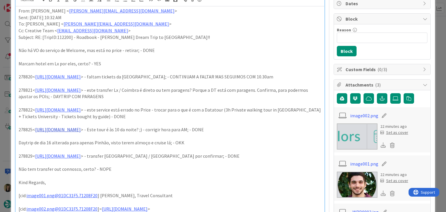
click at [81, 130] on link "[URL][DOMAIN_NAME]" at bounding box center [58, 129] width 46 height 6
click at [99, 141] on link "[URL][DOMAIN_NAME]" at bounding box center [79, 141] width 40 height 8
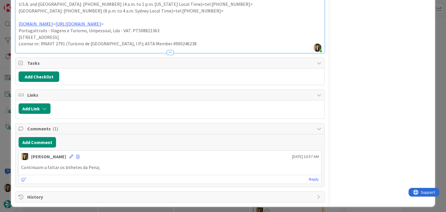
scroll to position [581, 0]
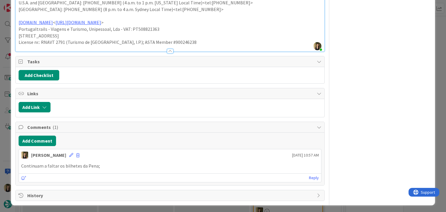
drag, startPoint x: 60, startPoint y: 151, endPoint x: 88, endPoint y: 166, distance: 31.5
click at [69, 153] on icon at bounding box center [71, 155] width 4 height 4
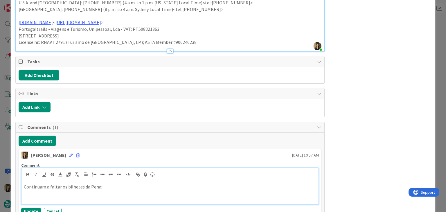
paste div
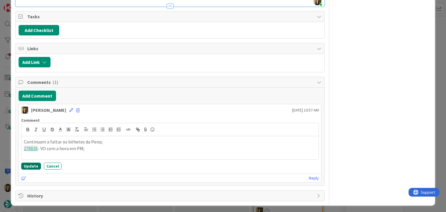
click at [27, 165] on button "Update" at bounding box center [31, 165] width 20 height 7
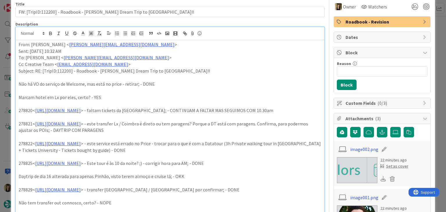
scroll to position [0, 0]
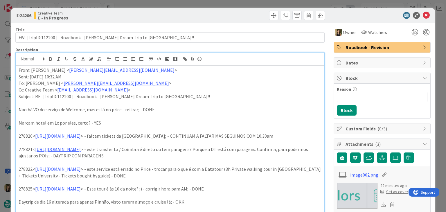
drag, startPoint x: 186, startPoint y: 13, endPoint x: 183, endPoint y: 7, distance: 6.7
click at [185, 12] on div at bounding box center [247, 15] width 153 height 9
click at [183, 5] on div "ID 24206 Creative Team E - In Progress Title 64 / 128 FW: [TripID:112200] - Roa…" at bounding box center [223, 106] width 446 height 212
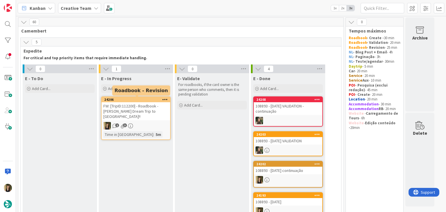
click at [147, 108] on div "FW: [TripID:112200] - Roadbook - [PERSON_NAME] Dream Trip to [GEOGRAPHIC_DATA]!!" at bounding box center [136, 111] width 68 height 18
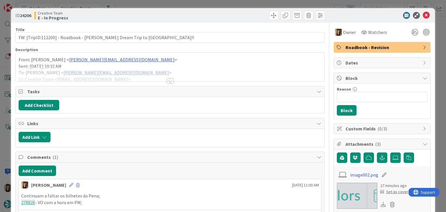
click at [167, 79] on div at bounding box center [170, 81] width 6 height 5
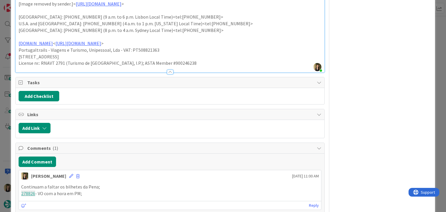
scroll to position [588, 0]
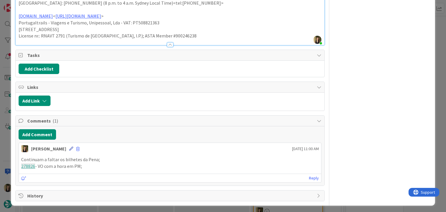
click at [69, 147] on icon at bounding box center [71, 149] width 4 height 4
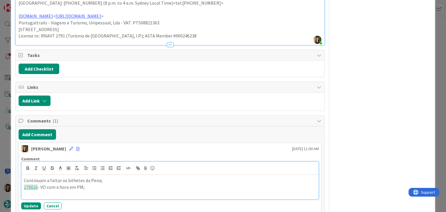
paste div
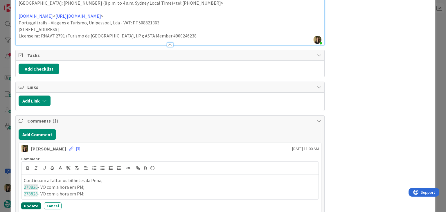
click at [31, 203] on button "Update" at bounding box center [31, 205] width 20 height 7
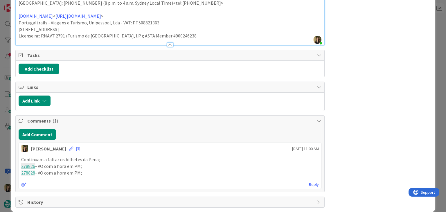
drag, startPoint x: 90, startPoint y: 172, endPoint x: 8, endPoint y: 160, distance: 82.1
click at [8, 160] on div "ID 24206 Creative Team E - In Progress Title 64 / 128 FW: [TripID:112200] - Roa…" at bounding box center [223, 106] width 446 height 212
click at [115, 132] on div "Add Comment" at bounding box center [170, 134] width 302 height 10
drag, startPoint x: 86, startPoint y: 172, endPoint x: 6, endPoint y: 166, distance: 80.6
click at [6, 166] on div "ID 24206 Creative Team E - In Progress Title 64 / 128 FW: [TripID:112200] - Roa…" at bounding box center [223, 106] width 446 height 212
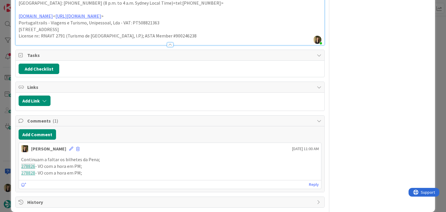
copy div "278826 - VO com a hora em PM; 278828 - VO com a hora em PM;"
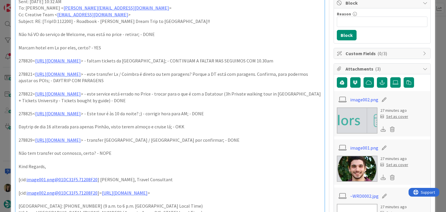
scroll to position [0, 0]
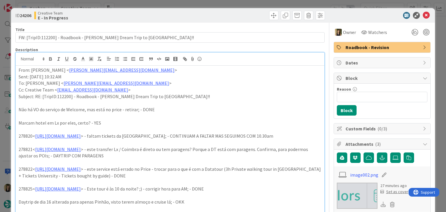
click at [230, 4] on div "ID 24206 Creative Team E - In Progress Title 64 / 128 FW: [TripID:112200] - Roa…" at bounding box center [223, 106] width 446 height 212
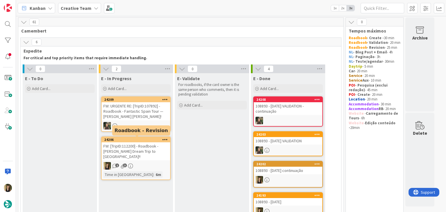
click at [156, 147] on div "FW: [TripID:112200] - Roadbook - [PERSON_NAME] Dream Trip to [GEOGRAPHIC_DATA]!!" at bounding box center [136, 151] width 68 height 18
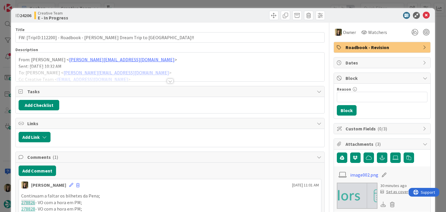
drag, startPoint x: 244, startPoint y: 12, endPoint x: 241, endPoint y: 8, distance: 4.2
click at [241, 8] on div "ID 24206 Creative Team E - In Progress" at bounding box center [222, 15] width 423 height 15
click at [242, 5] on div "ID 24206 Creative Team E - In Progress Title 64 / 128 FW: [TripID:112200] - Roa…" at bounding box center [223, 106] width 446 height 212
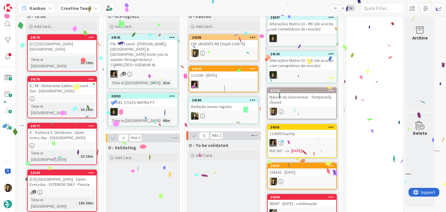
scroll to position [292, 0]
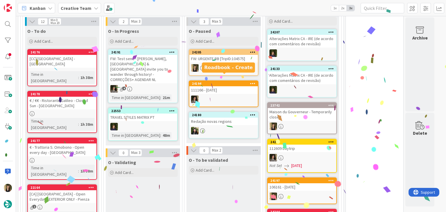
click at [237, 64] on div at bounding box center [223, 68] width 68 height 8
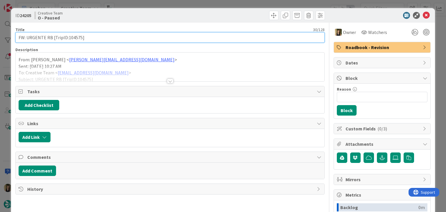
click at [74, 38] on input "FW: URGENTE RB [TripID:104575]" at bounding box center [169, 37] width 309 height 10
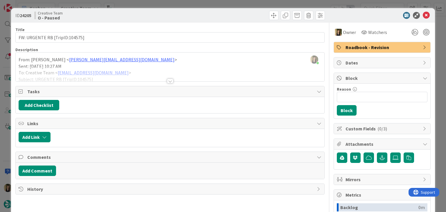
click at [169, 80] on div at bounding box center [170, 81] width 6 height 5
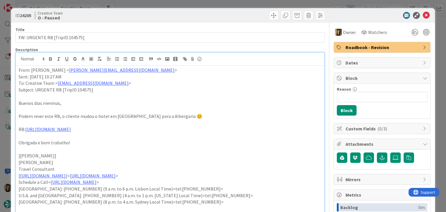
scroll to position [169, 0]
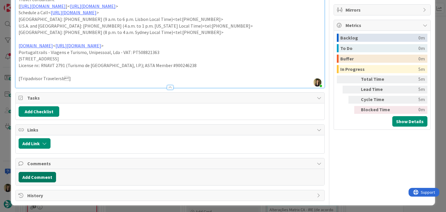
click at [49, 178] on button "Add Comment" at bounding box center [37, 177] width 37 height 10
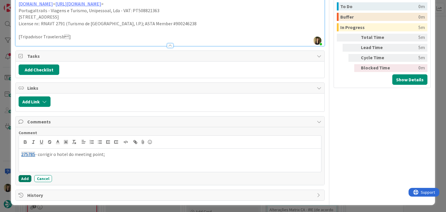
click at [19, 180] on button "Add" at bounding box center [25, 178] width 13 height 7
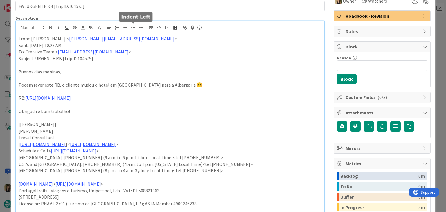
scroll to position [205, 0]
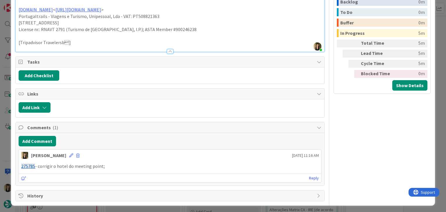
drag, startPoint x: 111, startPoint y: 164, endPoint x: 18, endPoint y: 164, distance: 92.6
click at [19, 164] on div "275785 - corrigir o hotel do meeting point;" at bounding box center [170, 165] width 302 height 11
copy p "275785 - corrigir o hotel do meeting point;"
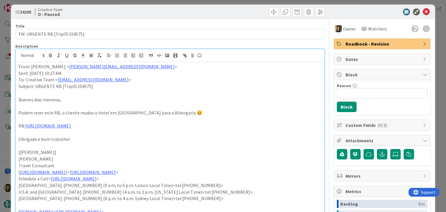
scroll to position [0, 0]
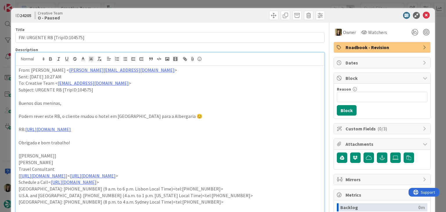
click at [203, 1] on div "ID 24205 Creative Team O - Paused Title 30 / 128 FW: URGENTE RB [TripID:104575]…" at bounding box center [223, 106] width 446 height 212
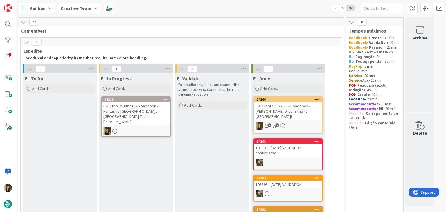
click at [155, 127] on div at bounding box center [136, 131] width 68 height 8
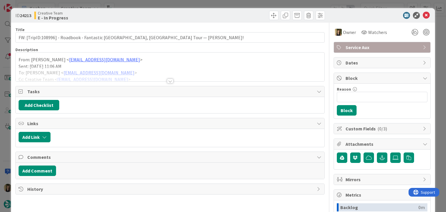
click at [169, 79] on div at bounding box center [170, 81] width 6 height 5
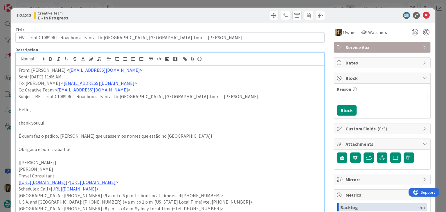
click at [193, 4] on div "ID 24213 Creative Team E - In Progress Title 72 / 128 FW: [TripID:108996] - Roa…" at bounding box center [223, 106] width 446 height 212
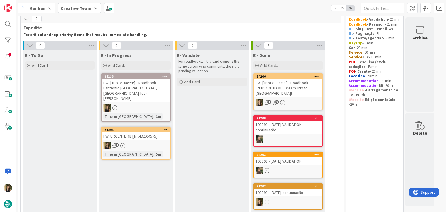
scroll to position [16, 0]
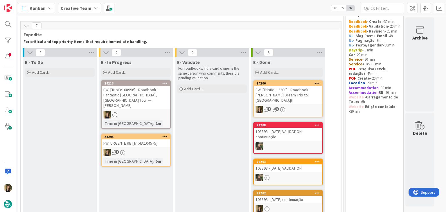
click at [157, 149] on div "1" at bounding box center [136, 153] width 68 height 8
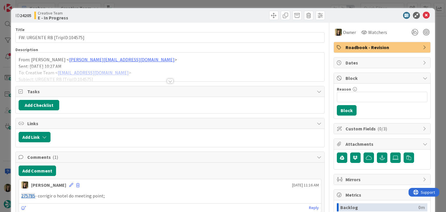
click at [235, 1] on div "ID 24205 Creative Team E - In Progress Title 30 / 128 FW: URGENTE RB [TripID:10…" at bounding box center [223, 106] width 446 height 212
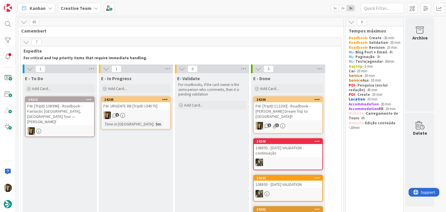
click at [85, 113] on div "FW: [TripID:108996] - Roadbook - Fantastic [GEOGRAPHIC_DATA], [GEOGRAPHIC_DATA]…" at bounding box center [60, 113] width 68 height 23
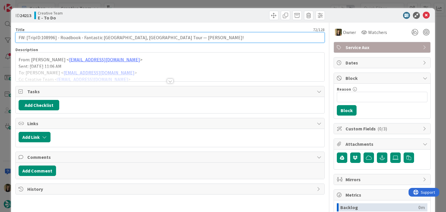
click at [50, 36] on input "FW: [TripID:108996] - Roadbook - Fantastic [GEOGRAPHIC_DATA], [GEOGRAPHIC_DATA]…" at bounding box center [169, 37] width 309 height 10
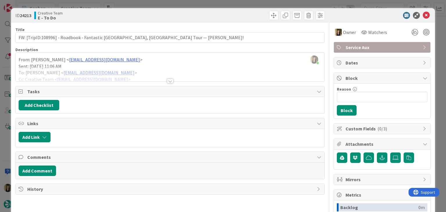
click at [173, 2] on div "ID 24213 Creative Team E - To Do Title 72 / 128 FW: [TripID:108996] - Roadbook …" at bounding box center [223, 106] width 446 height 212
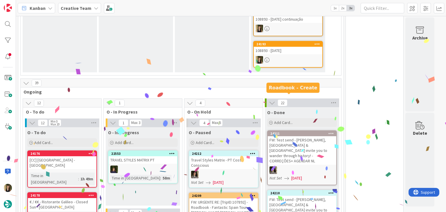
scroll to position [319, 0]
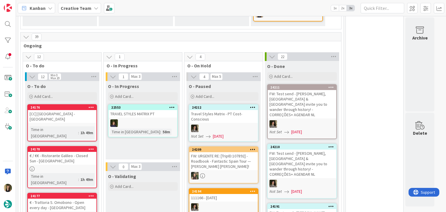
click at [138, 127] on div "O - In Progress Add Card... 22553 TRAVEL STYLES MATRIX PT Time in [GEOGRAPHIC_D…" at bounding box center [143, 120] width 74 height 78
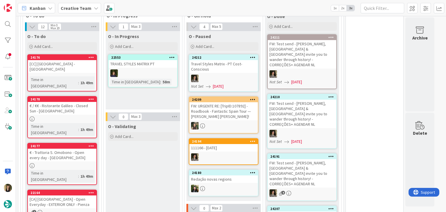
scroll to position [377, 0]
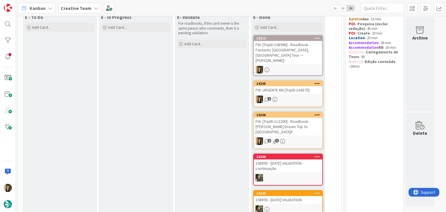
scroll to position [0, 0]
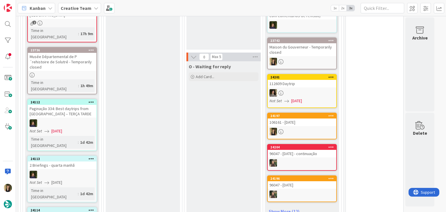
scroll to position [638, 0]
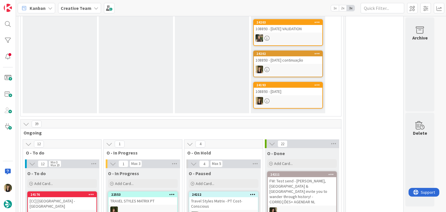
scroll to position [377, 0]
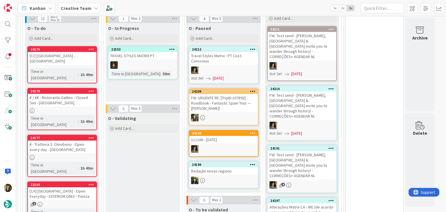
click at [79, 71] on div "1h 49m" at bounding box center [87, 74] width 16 height 6
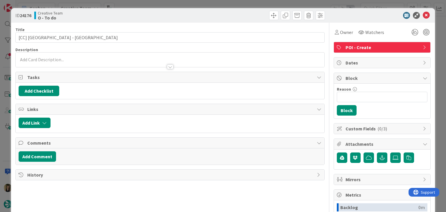
drag, startPoint x: 150, startPoint y: 4, endPoint x: 145, endPoint y: 3, distance: 4.7
click at [150, 3] on div "ID 24176 Creative Team O - To do Title 25 / 128 [CC] Borgo Stretto - PISA Descr…" at bounding box center [223, 106] width 446 height 212
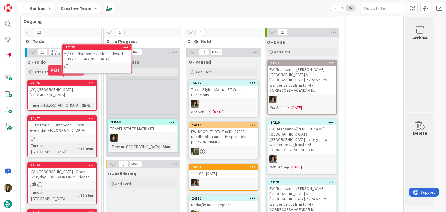
scroll to position [313, 0]
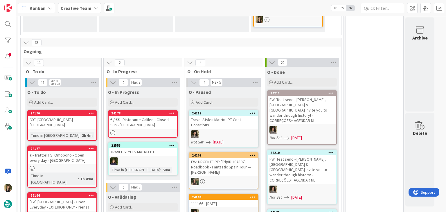
click at [161, 116] on div "€ / €€ - Ristorante Galileo - Closed Sun - [GEOGRAPHIC_DATA]" at bounding box center [143, 122] width 68 height 13
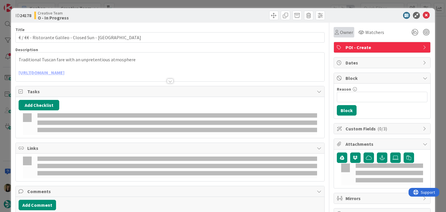
click at [340, 37] on div "Owner" at bounding box center [343, 32] width 21 height 10
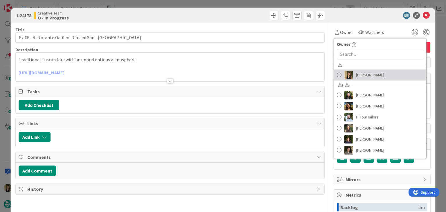
drag, startPoint x: 362, startPoint y: 70, endPoint x: 349, endPoint y: 71, distance: 13.1
click at [362, 71] on span "[PERSON_NAME]" at bounding box center [370, 75] width 28 height 9
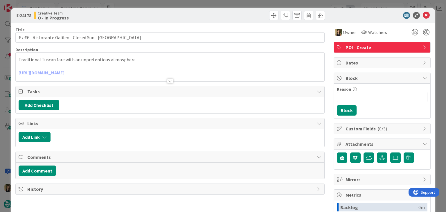
click at [169, 81] on div at bounding box center [170, 81] width 6 height 5
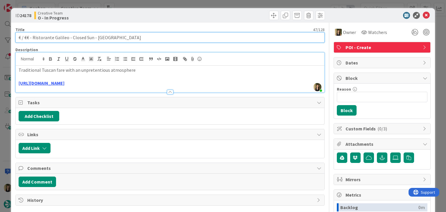
drag, startPoint x: 67, startPoint y: 37, endPoint x: 32, endPoint y: 37, distance: 34.8
click at [32, 37] on input "€ / €€ - Ristorante Galileo - Closed Sun - [GEOGRAPHIC_DATA]" at bounding box center [169, 37] width 309 height 10
click at [72, 37] on input "€ / €€ - Ristorante Galileo - Closed Sun - [GEOGRAPHIC_DATA]" at bounding box center [169, 37] width 309 height 10
click at [21, 37] on input "€ / €€ - Ristorante Galileo - Closed Sun - [GEOGRAPHIC_DATA]" at bounding box center [169, 37] width 309 height 10
drag, startPoint x: 86, startPoint y: 37, endPoint x: 65, endPoint y: 37, distance: 20.9
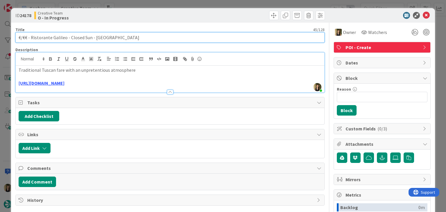
click at [65, 37] on input "€/€€ - Ristorante Galileo - Closed Sun - PISA" at bounding box center [169, 37] width 309 height 10
drag, startPoint x: 89, startPoint y: 37, endPoint x: 15, endPoint y: 40, distance: 74.3
click at [6, 42] on div "ID 24178 Creative Team O - In Progress Title 45 / 128 €/€€ - Ristorante Galileo…" at bounding box center [223, 106] width 446 height 212
type input "€/€€ - Ristorante Galileo - Closed Sun - PISA"
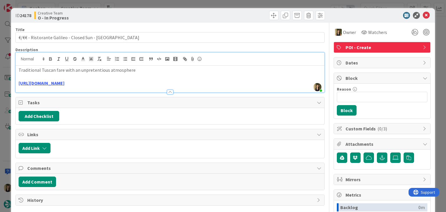
click at [71, 68] on p "Traditional Tuscan fare with an unpretentious atmosphere" at bounding box center [170, 70] width 302 height 7
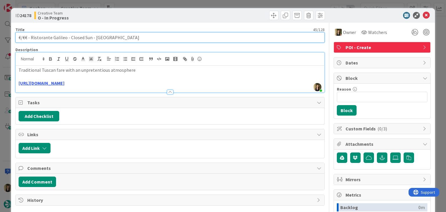
drag, startPoint x: 64, startPoint y: 37, endPoint x: 33, endPoint y: 35, distance: 31.7
click at [31, 36] on input "€/€€ - Ristorante Galileo - Closed Sun - PISA" at bounding box center [169, 37] width 309 height 10
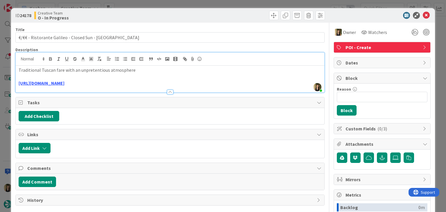
drag, startPoint x: 130, startPoint y: 17, endPoint x: 130, endPoint y: 8, distance: 8.7
click at [130, 17] on div "Creative Team O - In Progress" at bounding box center [101, 15] width 134 height 9
click at [130, 5] on div "ID 24178 Creative Team O - In Progress Title 45 / 128 €/€€ - Ristorante Galileo…" at bounding box center [223, 106] width 446 height 212
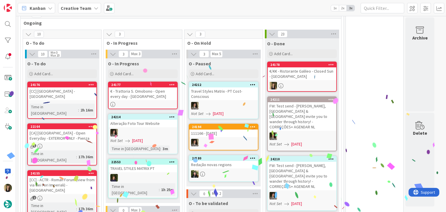
scroll to position [341, 0]
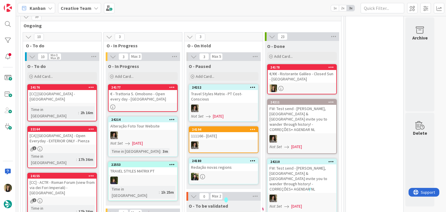
click at [157, 90] on div "€ - Trattoria S. Omobono - Open every day - [GEOGRAPHIC_DATA]" at bounding box center [143, 96] width 68 height 13
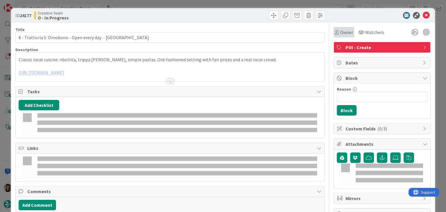
click at [343, 35] on div "Owner" at bounding box center [343, 32] width 21 height 10
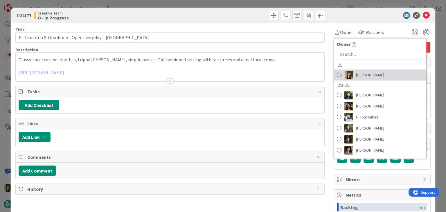
drag, startPoint x: 357, startPoint y: 75, endPoint x: 293, endPoint y: 76, distance: 63.8
click at [357, 75] on span "[PERSON_NAME]" at bounding box center [370, 75] width 28 height 9
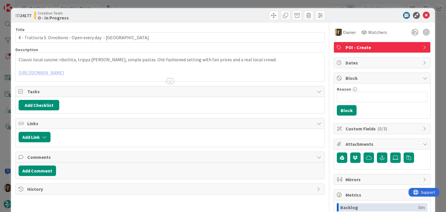
click at [167, 83] on div at bounding box center [170, 81] width 6 height 5
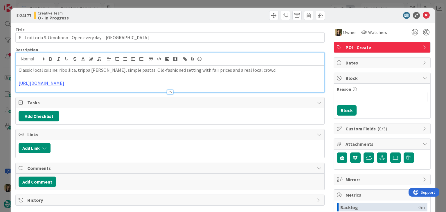
drag, startPoint x: 178, startPoint y: 14, endPoint x: 179, endPoint y: 5, distance: 9.6
click at [178, 13] on div at bounding box center [247, 15] width 153 height 9
click at [180, 4] on div "ID 24177 Creative Team O - In Progress Title 49 / 128 € - Trattoria S. Omobono …" at bounding box center [223, 106] width 446 height 212
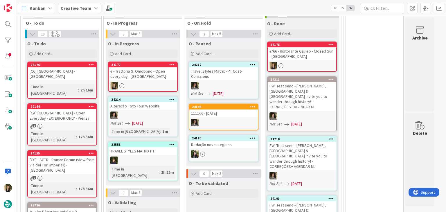
scroll to position [377, 0]
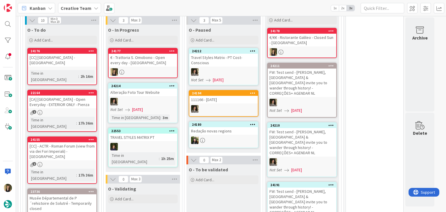
click at [146, 50] on div "24177 € - Trattoria S. Omobono - Open every day - PISA" at bounding box center [143, 63] width 70 height 30
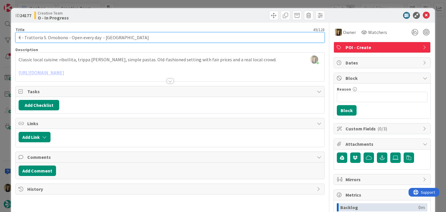
drag, startPoint x: 65, startPoint y: 37, endPoint x: 24, endPoint y: 37, distance: 40.6
click at [24, 37] on input "€ - Trattoria S. Omobono - Open every day - [GEOGRAPHIC_DATA]" at bounding box center [169, 37] width 309 height 10
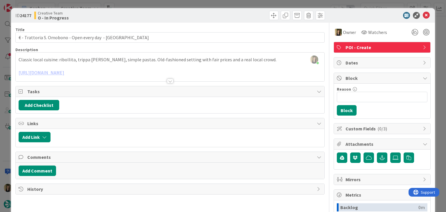
click at [167, 80] on div at bounding box center [170, 81] width 6 height 5
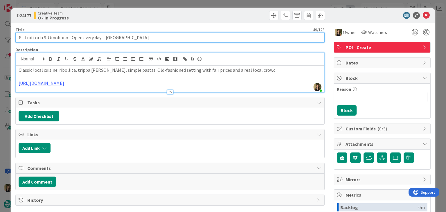
drag, startPoint x: 65, startPoint y: 37, endPoint x: 91, endPoint y: 34, distance: 25.8
click at [25, 39] on input "€ - Trattoria S. Omobono - Open every day - [GEOGRAPHIC_DATA]" at bounding box center [169, 37] width 309 height 10
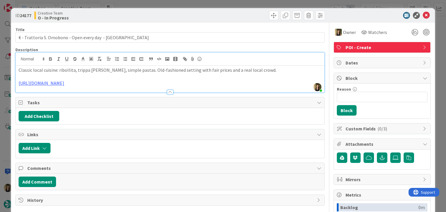
drag, startPoint x: 214, startPoint y: 19, endPoint x: 207, endPoint y: 0, distance: 19.6
click at [213, 17] on div at bounding box center [247, 15] width 153 height 9
drag, startPoint x: 168, startPoint y: 14, endPoint x: 168, endPoint y: 4, distance: 10.4
click at [168, 14] on div "ID 24177 Creative Team O - In Progress" at bounding box center [169, 15] width 309 height 9
click at [168, 3] on div "ID 24177 Creative Team O - In Progress Title 49 / 128 € - Trattoria S. Omobono …" at bounding box center [223, 106] width 446 height 212
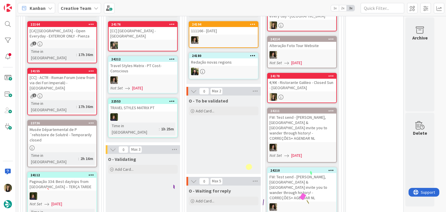
scroll to position [399, 0]
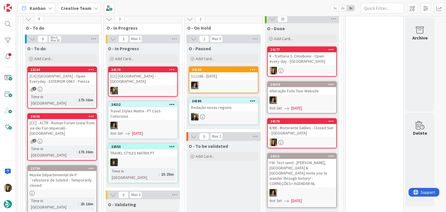
click at [238, 157] on div "O - To be validated Add Card..." at bounding box center [223, 180] width 74 height 78
click at [221, 167] on div "O - To be validated Add Card..." at bounding box center [223, 180] width 74 height 78
drag, startPoint x: 149, startPoint y: 193, endPoint x: 146, endPoint y: 194, distance: 4.0
drag, startPoint x: 200, startPoint y: 184, endPoint x: 225, endPoint y: 186, distance: 25.6
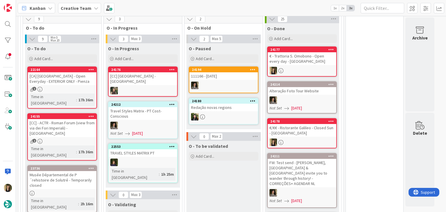
click at [200, 184] on div "O - To be validated Add Card..." at bounding box center [223, 180] width 74 height 78
click at [230, 186] on div "O - To be validated Add Card..." at bounding box center [223, 180] width 74 height 78
drag, startPoint x: 106, startPoint y: 200, endPoint x: 127, endPoint y: 200, distance: 21.2
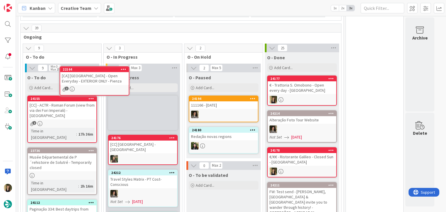
scroll to position [366, 0]
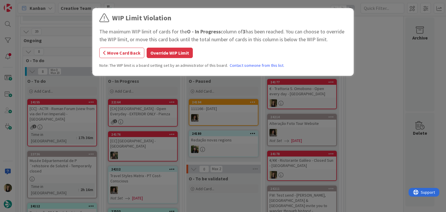
click at [157, 106] on div "WIP Limit Violation The maximum WIP limit of cards for the O - In Progress colu…" at bounding box center [223, 106] width 446 height 212
click at [167, 57] on button "Override WIP Limit" at bounding box center [170, 53] width 46 height 10
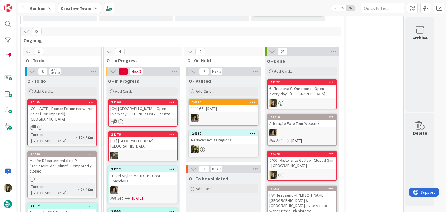
click at [166, 105] on div "[CA] [GEOGRAPHIC_DATA] - Open Everyday - EXTERIOR ONLY - Pienza" at bounding box center [143, 111] width 68 height 13
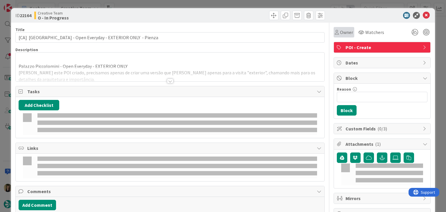
click at [341, 34] on span "Owner" at bounding box center [346, 32] width 13 height 7
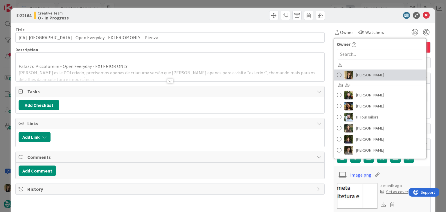
drag, startPoint x: 366, startPoint y: 75, endPoint x: 270, endPoint y: 75, distance: 96.6
click at [366, 75] on span "[PERSON_NAME]" at bounding box center [370, 75] width 28 height 9
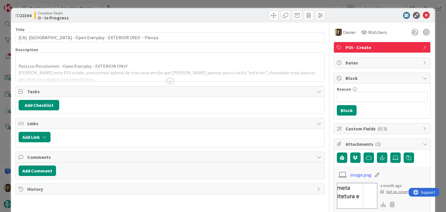
drag, startPoint x: 171, startPoint y: 82, endPoint x: 167, endPoint y: 81, distance: 4.1
click at [170, 82] on div "Title 67 / 128 [CA] Palazzo Piccolomini - Open Everyday - EXTERIOR ONLY - Pienz…" at bounding box center [169, 208] width 309 height 370
click at [167, 81] on div at bounding box center [170, 81] width 6 height 5
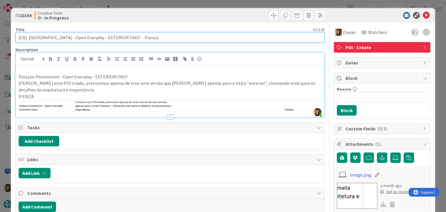
drag, startPoint x: 68, startPoint y: 36, endPoint x: 29, endPoint y: 37, distance: 38.6
click at [29, 37] on input "[CA] [GEOGRAPHIC_DATA] - Open Everyday - EXTERIOR ONLY - Pienza" at bounding box center [169, 37] width 309 height 10
drag, startPoint x: 133, startPoint y: 36, endPoint x: 5, endPoint y: 41, distance: 128.3
click at [6, 41] on div "ID 22164 Creative Team O - In Progress Title 67 / 128 [CA] Palazzo Piccolomini …" at bounding box center [223, 106] width 446 height 212
click at [74, 42] on input "[CA] [GEOGRAPHIC_DATA] - Open Everyday - EXTERIOR ONLY - Pienza" at bounding box center [169, 37] width 309 height 10
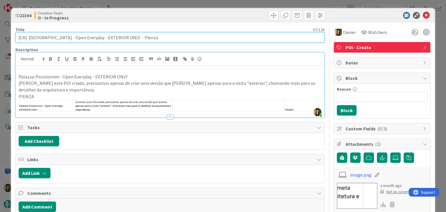
drag, startPoint x: 67, startPoint y: 37, endPoint x: 47, endPoint y: 34, distance: 20.0
click at [29, 39] on input "[CA] [GEOGRAPHIC_DATA] - Open Everyday - EXTERIOR ONLY - Pienza" at bounding box center [169, 37] width 309 height 10
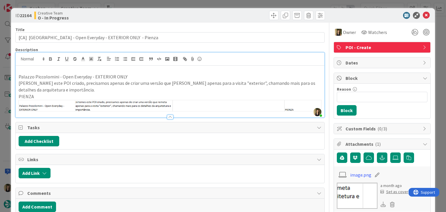
click at [91, 93] on p "PIENZA" at bounding box center [170, 102] width 302 height 18
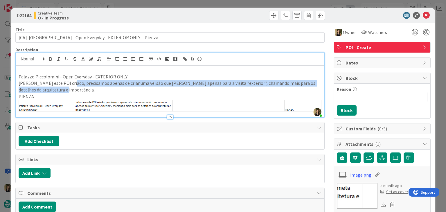
drag, startPoint x: 76, startPoint y: 92, endPoint x: 68, endPoint y: 82, distance: 11.8
click at [68, 82] on p "Já temos este POI criado, precisamos apenas de criar uma versão que remeta apen…" at bounding box center [170, 86] width 302 height 13
copy p "precisamos apenas de criar uma versão que remeta apenas para a visita "exterior…"
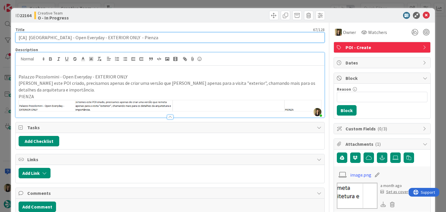
drag, startPoint x: 67, startPoint y: 37, endPoint x: 39, endPoint y: 35, distance: 28.8
click at [29, 37] on input "[CA] [GEOGRAPHIC_DATA] - Open Everyday - EXTERIOR ONLY - Pienza" at bounding box center [169, 37] width 309 height 10
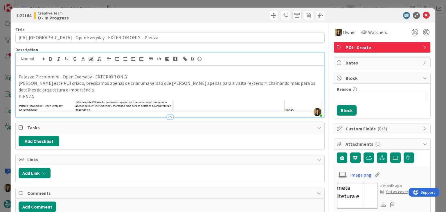
click at [179, 11] on div at bounding box center [247, 15] width 153 height 9
click at [185, 3] on div "ID 22164 Creative Team O - In Progress Title 67 / 128 [CA] Palazzo Piccolomini …" at bounding box center [223, 106] width 446 height 212
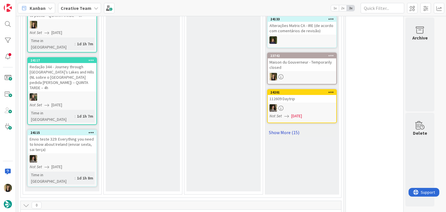
click at [294, 128] on link "Show More (15)" at bounding box center [302, 132] width 70 height 9
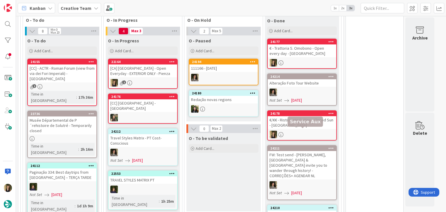
scroll to position [413, 0]
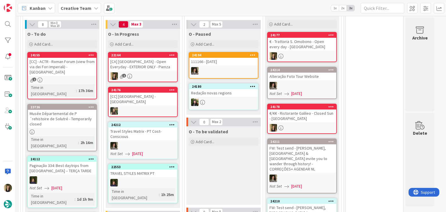
click at [151, 58] on div "[CA] [GEOGRAPHIC_DATA] - Open Everyday - EXTERIOR ONLY - Pienza" at bounding box center [143, 64] width 68 height 13
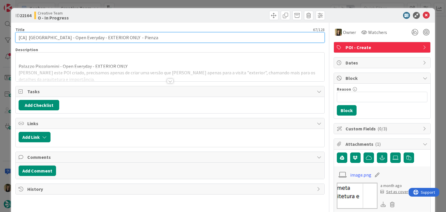
drag, startPoint x: 67, startPoint y: 37, endPoint x: 58, endPoint y: 37, distance: 9.0
click at [29, 37] on input "[CA] [GEOGRAPHIC_DATA] - Open Everyday - EXTERIOR ONLY - Pienza" at bounding box center [169, 37] width 309 height 10
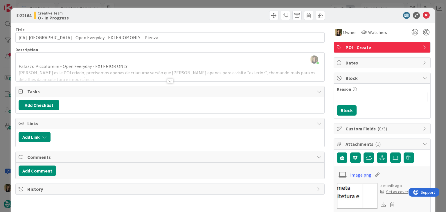
click at [187, 71] on div at bounding box center [170, 73] width 308 height 15
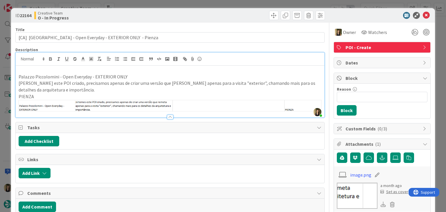
drag, startPoint x: 144, startPoint y: 21, endPoint x: 148, endPoint y: 10, distance: 11.1
click at [144, 21] on div "ID 22164 Creative Team O - In Progress" at bounding box center [222, 15] width 423 height 15
click at [149, 3] on div "ID 22164 Creative Team O - In Progress Title 67 / 128 [CA] Palazzo Piccolomini …" at bounding box center [223, 106] width 446 height 212
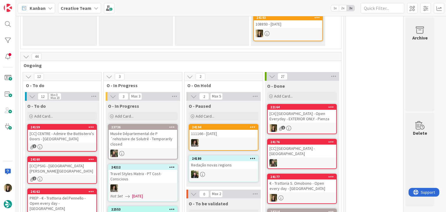
click at [315, 124] on div "1" at bounding box center [301, 128] width 68 height 8
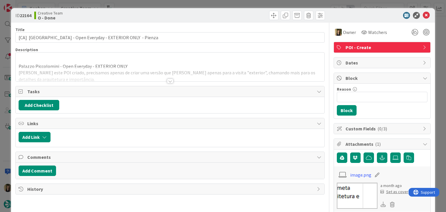
click at [246, 5] on div "ID 22164 Creative Team O - Done Title 67 / 128 [CA] Palazzo Piccolomini - Open …" at bounding box center [223, 106] width 446 height 212
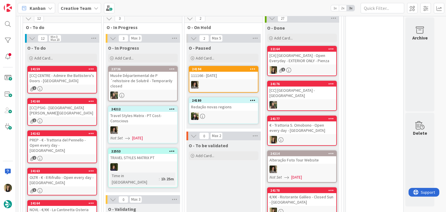
click at [219, 167] on div "O - To be validated Add Card..." at bounding box center [223, 179] width 74 height 78
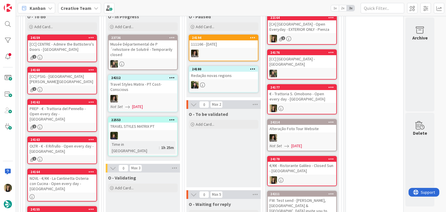
scroll to position [428, 0]
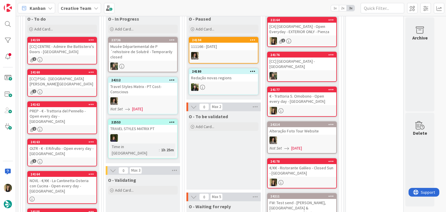
click at [253, 134] on div "O - To be validated Add Card..." at bounding box center [223, 150] width 74 height 78
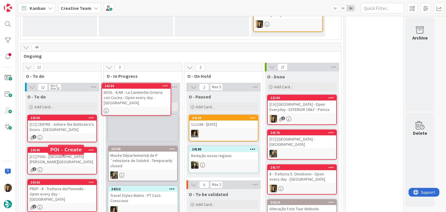
scroll to position [350, 0]
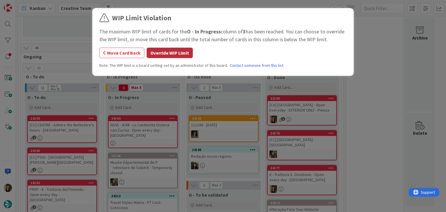
click at [166, 51] on button "Override WIP Limit" at bounding box center [170, 53] width 46 height 10
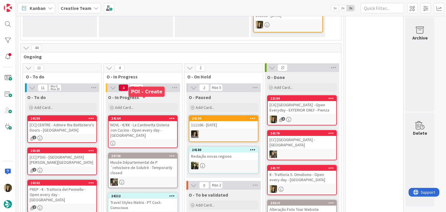
click at [156, 121] on div "NOVL - €/€€ - La Cantinetta Osteria con Cucina - Open every day - FLORENCE" at bounding box center [143, 130] width 68 height 18
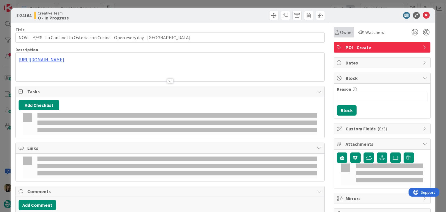
click at [340, 31] on span "Owner" at bounding box center [346, 32] width 13 height 7
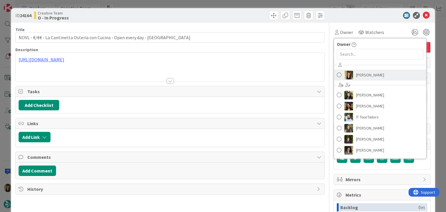
drag, startPoint x: 366, startPoint y: 76, endPoint x: 340, endPoint y: 65, distance: 27.9
click at [365, 77] on span "[PERSON_NAME]" at bounding box center [370, 75] width 28 height 9
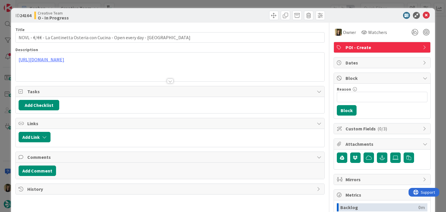
click at [240, 17] on div at bounding box center [247, 15] width 153 height 9
click at [193, 60] on div "Sofia Palma just joined https://www.tripadvisor.it/Restaurant_Review-g187895-d2…" at bounding box center [170, 67] width 308 height 29
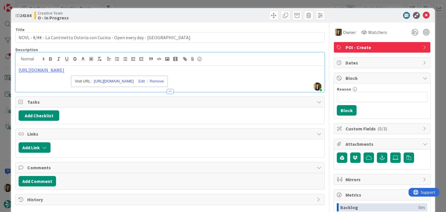
click at [130, 82] on link "https://www.tripadvisor.it/Restaurant_Review-g187895-d2237970-Reviews-La_Cantin…" at bounding box center [114, 81] width 40 height 8
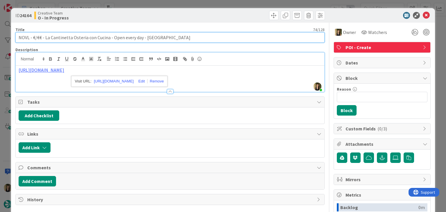
drag, startPoint x: 106, startPoint y: 38, endPoint x: 64, endPoint y: 32, distance: 42.5
click at [44, 37] on input "NOVL - €/€€ - La Cantinetta Osteria con Cucina - Open every day - FLORENCE" at bounding box center [169, 37] width 309 height 10
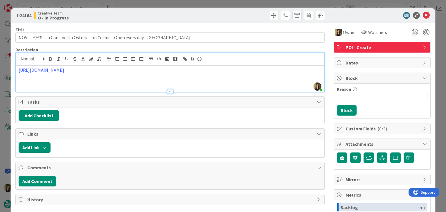
drag, startPoint x: 157, startPoint y: 15, endPoint x: 157, endPoint y: 7, distance: 8.1
click at [157, 15] on div "Creative Team O - In Progress" at bounding box center [101, 15] width 134 height 9
click at [155, 5] on div "ID 24164 Creative Team O - In Progress Title 74 / 128 NOVL - €/€€ - La Cantinet…" at bounding box center [223, 106] width 446 height 212
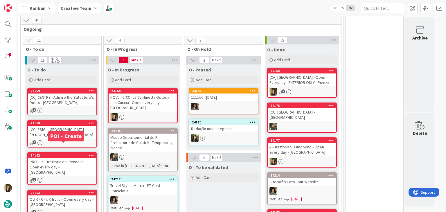
scroll to position [379, 0]
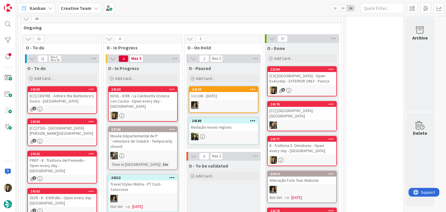
click at [216, 188] on div "O - To be validated Add Card..." at bounding box center [223, 199] width 74 height 78
click at [173, 87] on icon at bounding box center [172, 89] width 6 height 4
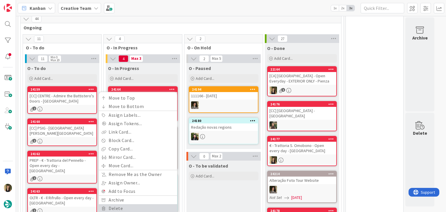
click at [122, 204] on link "Delete" at bounding box center [138, 208] width 78 height 8
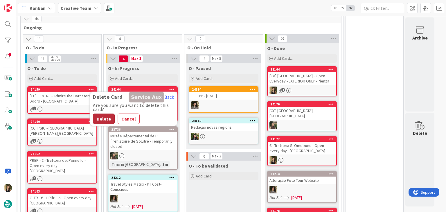
click at [107, 113] on button "Delete" at bounding box center [104, 118] width 22 height 10
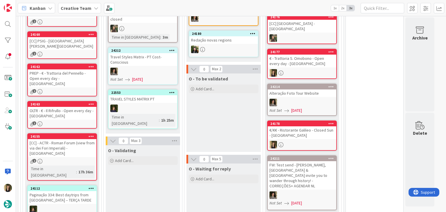
click at [214, 111] on div "O - To be validated Add Card..." at bounding box center [223, 112] width 74 height 78
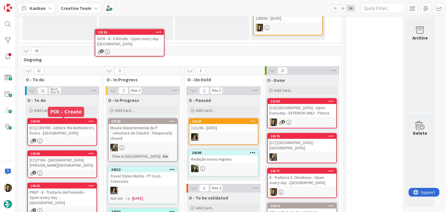
scroll to position [326, 0]
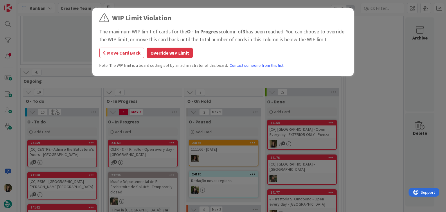
drag, startPoint x: 178, startPoint y: 53, endPoint x: 176, endPoint y: 57, distance: 4.3
click at [178, 53] on button "Override WIP Limit" at bounding box center [170, 53] width 46 height 10
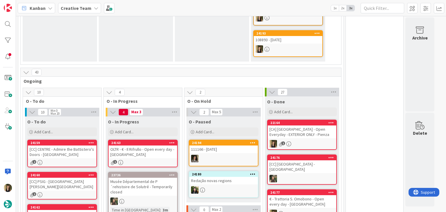
click at [142, 145] on div "OLTR - € - Il Rifrullo - Open every day - FLORENCE" at bounding box center [143, 151] width 68 height 13
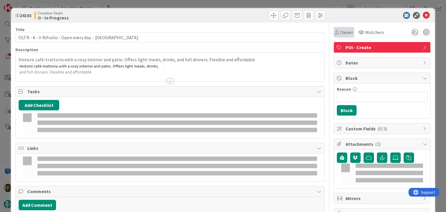
click at [335, 36] on div "Owner" at bounding box center [343, 32] width 21 height 10
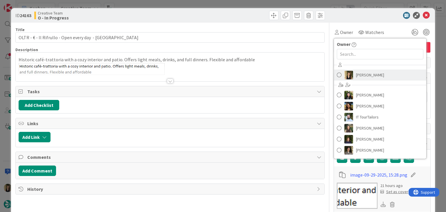
click at [363, 77] on span "[PERSON_NAME]" at bounding box center [370, 75] width 28 height 9
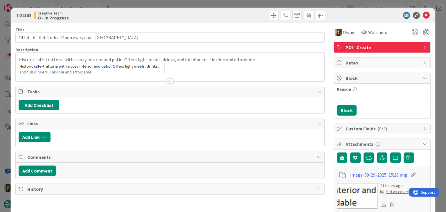
click at [167, 80] on div at bounding box center [170, 81] width 6 height 5
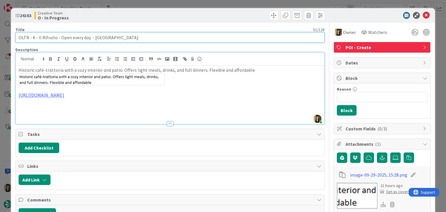
drag, startPoint x: 87, startPoint y: 37, endPoint x: 19, endPoint y: 35, distance: 68.5
click at [12, 37] on div "ID 24163 Creative Team O - In Progress Title 51 / 128 OLTR - € - Il Rifrullo - …" at bounding box center [222, 202] width 423 height 389
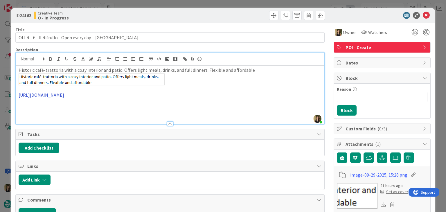
click at [64, 95] on link "https://www.tripadvisor.com.br/Restaurant_Review-g187895-d696600-Reviews-Rifrul…" at bounding box center [42, 95] width 46 height 6
click at [132, 106] on link "https://www.tripadvisor.com.br/Restaurant_Review-g187895-d696600-Reviews-Rifrul…" at bounding box center [120, 106] width 40 height 8
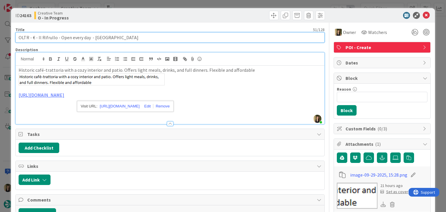
drag, startPoint x: 55, startPoint y: 37, endPoint x: 53, endPoint y: 33, distance: 4.0
click at [36, 37] on input "OLTR - € - Il Rifrullo - Open every day - FLORENCE" at bounding box center [169, 37] width 309 height 10
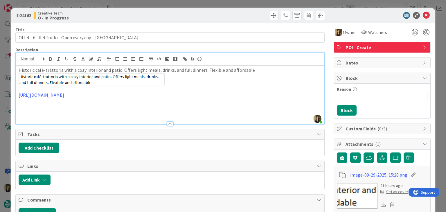
click at [160, 12] on div "Creative Team O - In Progress" at bounding box center [101, 15] width 134 height 9
click at [162, 6] on div "ID 24163 Creative Team O - In Progress Title 51 / 128 OLTR - € - Il Rifrullo - …" at bounding box center [223, 106] width 446 height 212
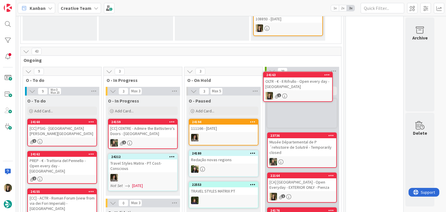
scroll to position [375, 0]
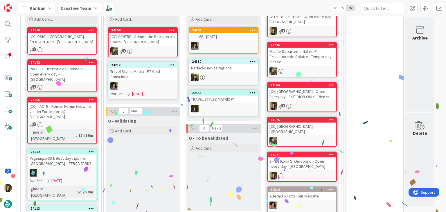
scroll to position [491, 0]
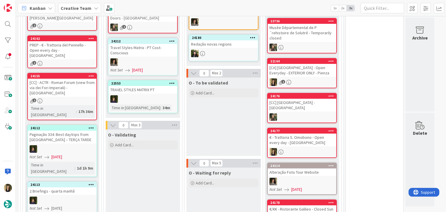
click at [246, 114] on div "O - To be validated Add Card..." at bounding box center [223, 116] width 74 height 78
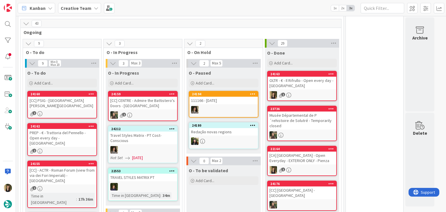
scroll to position [404, 0]
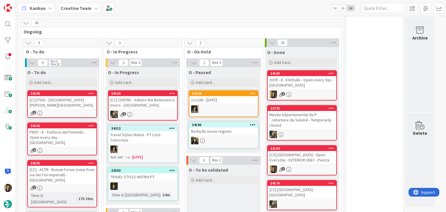
click at [223, 172] on div "O - To be validated Add Card..." at bounding box center [223, 204] width 74 height 78
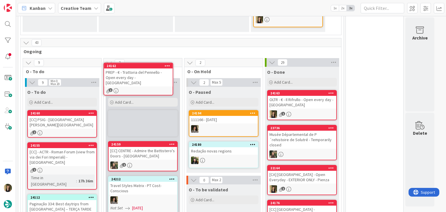
scroll to position [384, 0]
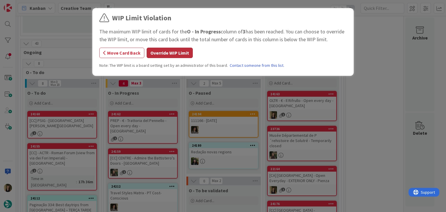
click at [178, 53] on button "Override WIP Limit" at bounding box center [170, 53] width 46 height 10
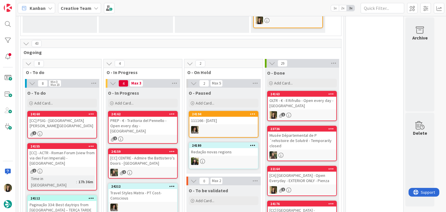
click at [156, 117] on div "PREP - € - Trattoria del Pennello - Open every day - FLORENCE" at bounding box center [143, 126] width 68 height 18
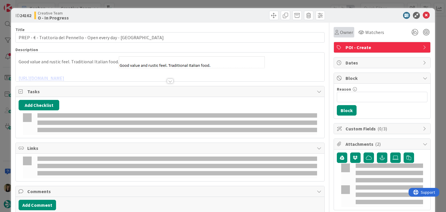
click at [344, 34] on span "Owner" at bounding box center [346, 32] width 13 height 7
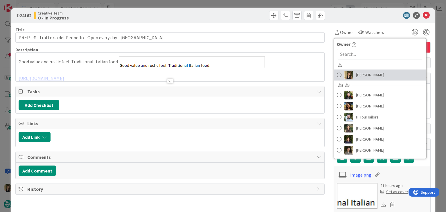
drag, startPoint x: 365, startPoint y: 75, endPoint x: 337, endPoint y: 75, distance: 28.1
click at [365, 75] on span "[PERSON_NAME]" at bounding box center [370, 75] width 28 height 9
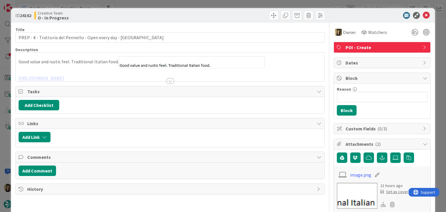
click at [168, 81] on div at bounding box center [170, 81] width 6 height 5
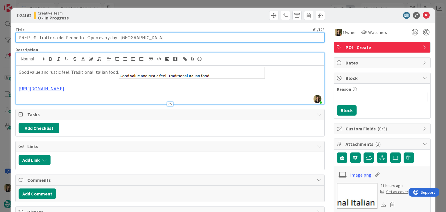
drag, startPoint x: 79, startPoint y: 36, endPoint x: 38, endPoint y: 36, distance: 41.5
click at [38, 36] on input "PREP - € - Trattoria del Pennello - Open every day - FLORENCE" at bounding box center [169, 37] width 309 height 10
drag, startPoint x: 113, startPoint y: 37, endPoint x: 12, endPoint y: 35, distance: 100.7
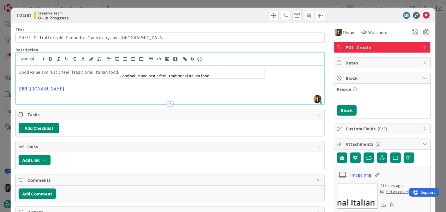
drag, startPoint x: 168, startPoint y: 12, endPoint x: 171, endPoint y: 2, distance: 10.5
click at [168, 12] on div "ID 24162 Creative Team O - In Progress" at bounding box center [169, 15] width 309 height 9
click at [172, 1] on div "ID 24162 Creative Team O - In Progress Title 61 / 128 PREP - € - Trattoria del …" at bounding box center [223, 106] width 446 height 212
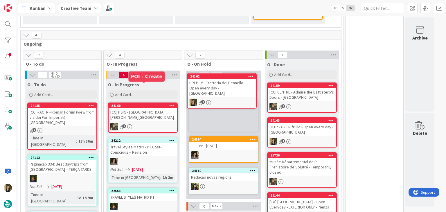
scroll to position [387, 0]
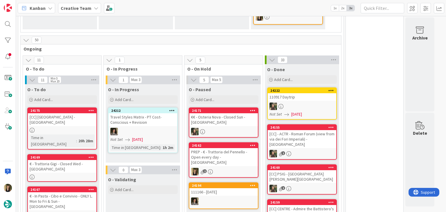
click at [133, 168] on div "Max 3" at bounding box center [135, 169] width 9 height 3
